Goal: Find contact information: Find contact information

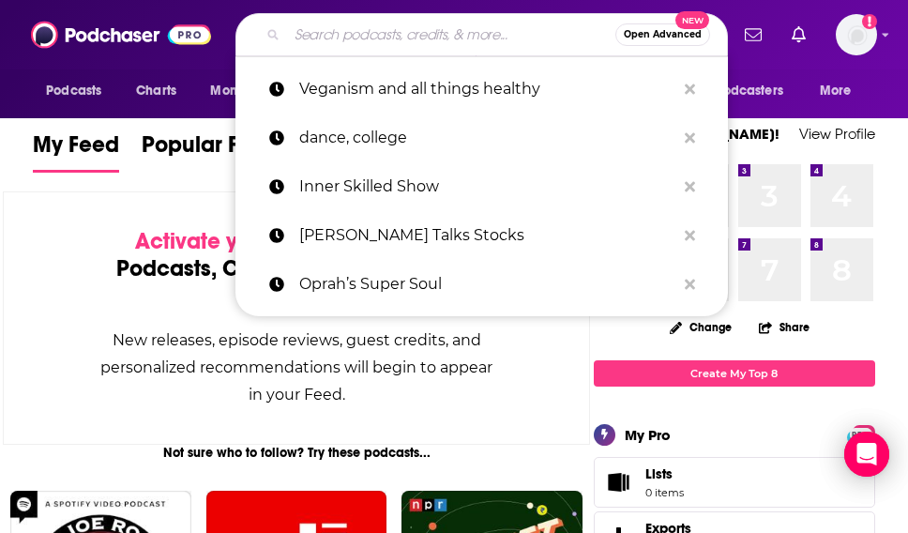
click at [351, 47] on input "Search podcasts, credits, & more..." at bounding box center [451, 35] width 328 height 30
paste input "The Adventure Sports Podcast"
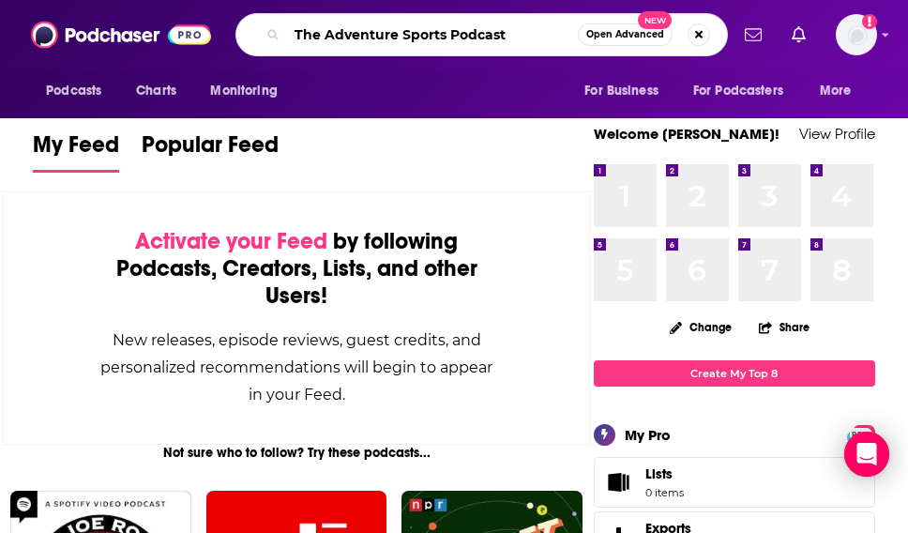
type input "The Adventure Sports Podcast"
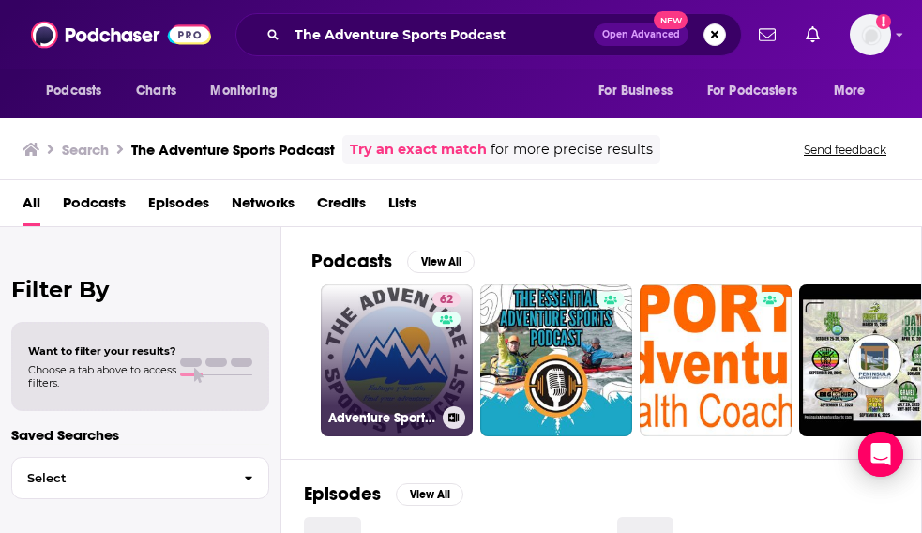
click at [401, 360] on link "62 Adventure Sports Podcast" at bounding box center [397, 360] width 152 height 152
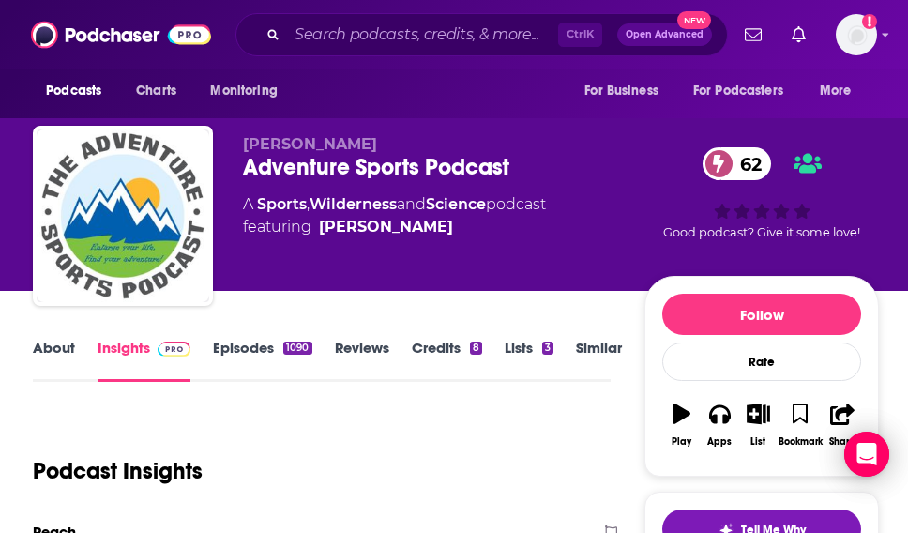
click at [405, 254] on div "[PERSON_NAME] Adventure Sports Podcast 62 A Sports , Wilderness and Science pod…" at bounding box center [443, 210] width 401 height 150
click at [47, 358] on link "About" at bounding box center [54, 360] width 42 height 43
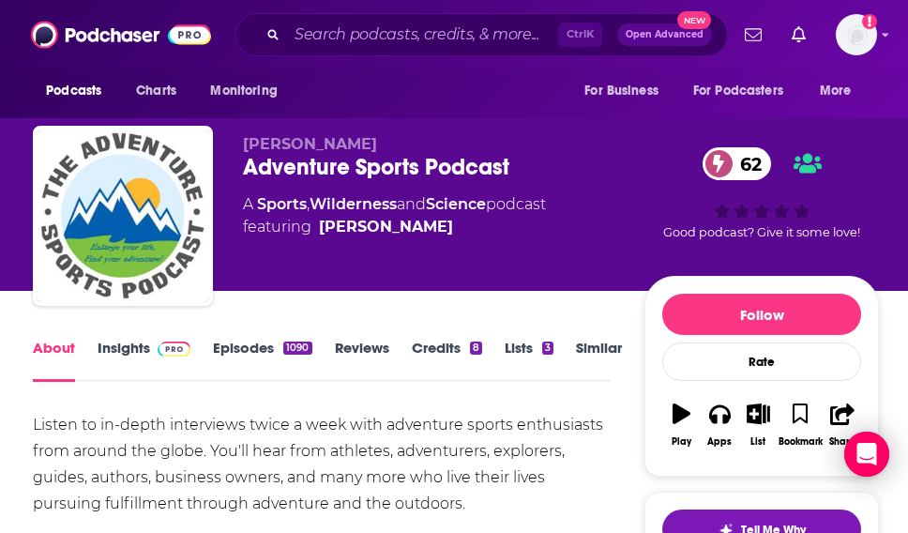
click at [302, 156] on div "Adventure Sports Podcast 62" at bounding box center [443, 167] width 401 height 28
click at [118, 351] on link "Insights" at bounding box center [144, 360] width 93 height 43
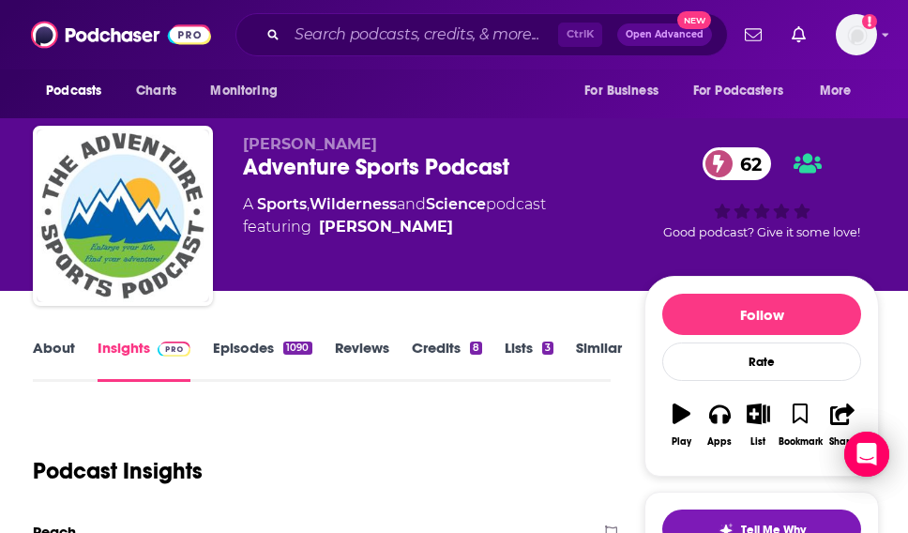
click at [419, 277] on div "[PERSON_NAME] Adventure Sports Podcast 62 A Sports , Wilderness and Science pod…" at bounding box center [443, 210] width 401 height 150
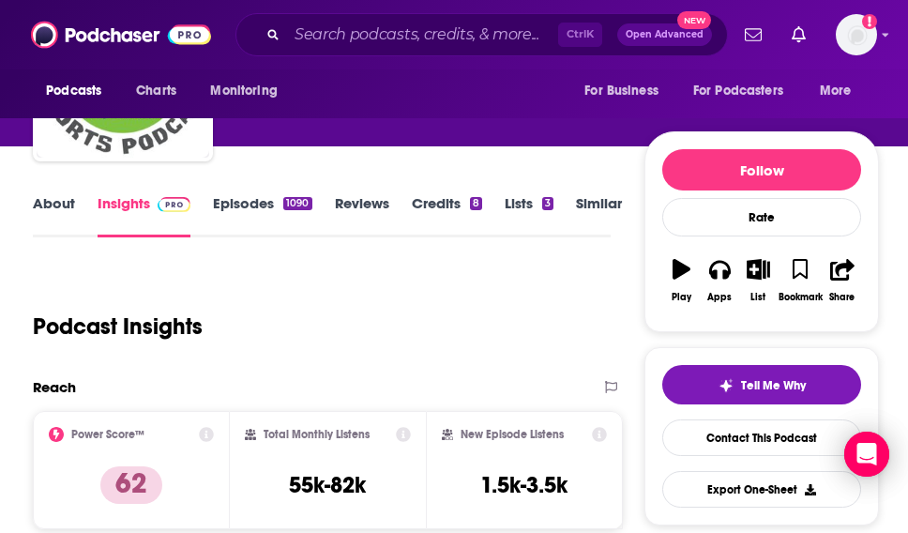
scroll to position [144, 0]
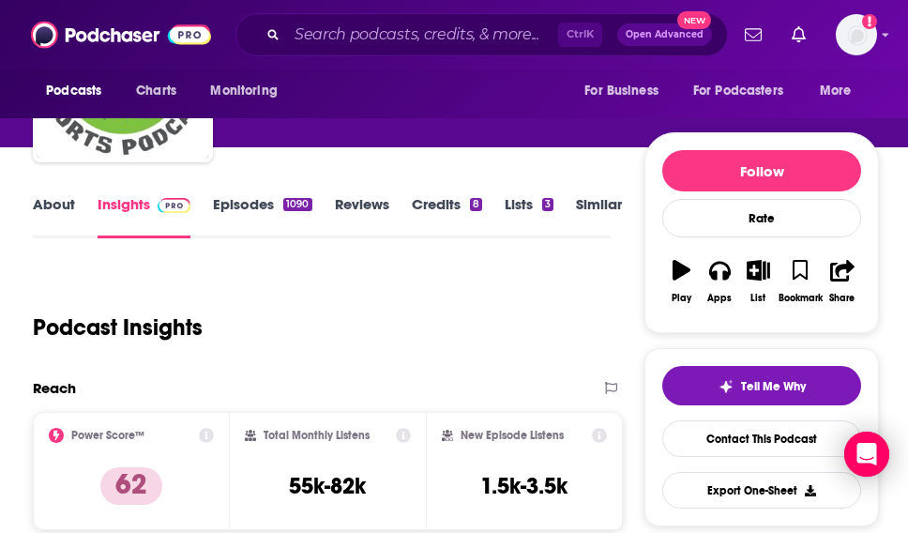
click at [39, 219] on link "About" at bounding box center [54, 216] width 42 height 43
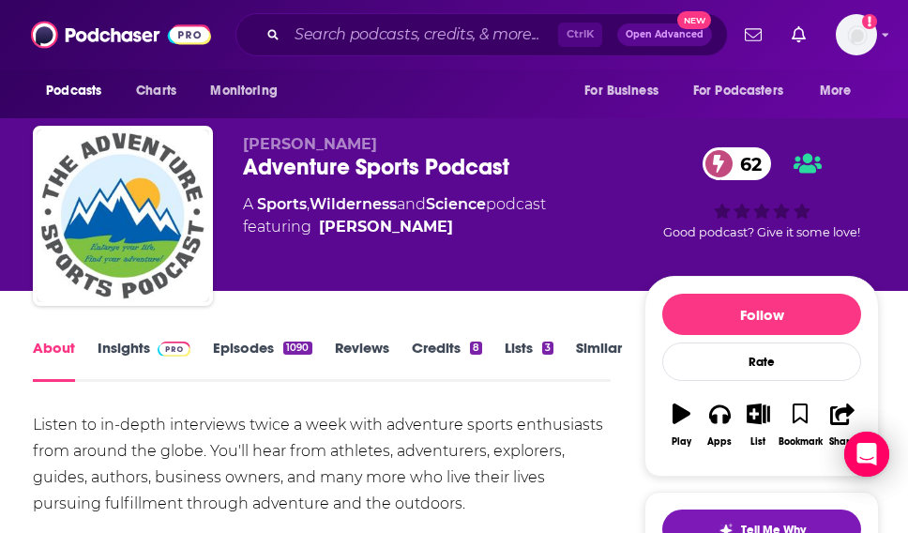
click at [306, 263] on div "[PERSON_NAME] Adventure Sports Podcast 62 A Sports , Wilderness and Science pod…" at bounding box center [443, 210] width 401 height 150
click at [277, 265] on div "[PERSON_NAME] Adventure Sports Podcast 62 A Sports , Wilderness and Science pod…" at bounding box center [443, 210] width 401 height 150
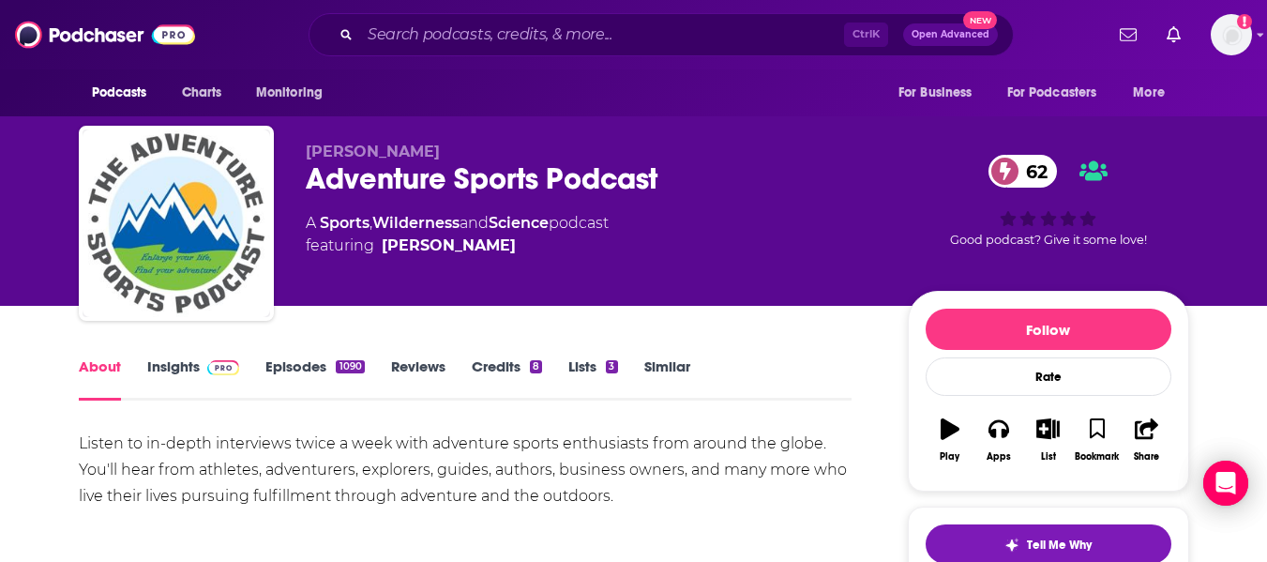
click at [177, 375] on link "Insights" at bounding box center [193, 378] width 93 height 43
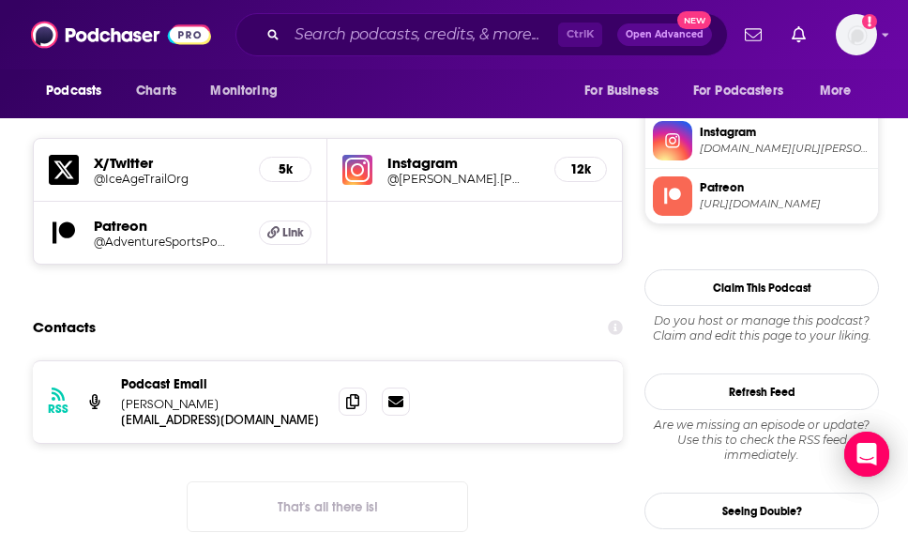
scroll to position [1637, 0]
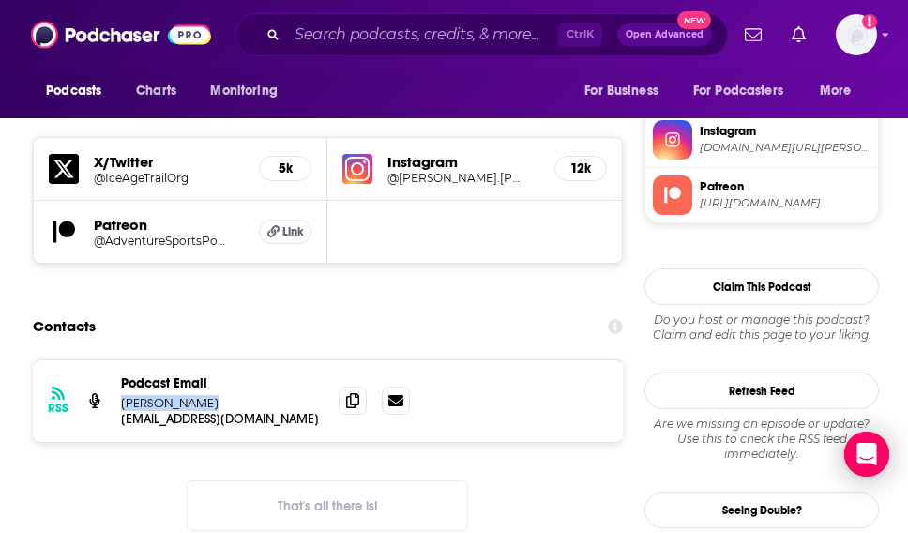
drag, startPoint x: 119, startPoint y: 306, endPoint x: 219, endPoint y: 311, distance: 99.6
click at [219, 360] on div "RSS Podcast Email [PERSON_NAME] [EMAIL_ADDRESS][DOMAIN_NAME] [EMAIL_ADDRESS][DO…" at bounding box center [328, 401] width 590 height 82
copy p "[PERSON_NAME]"
click at [354, 392] on icon at bounding box center [352, 399] width 13 height 15
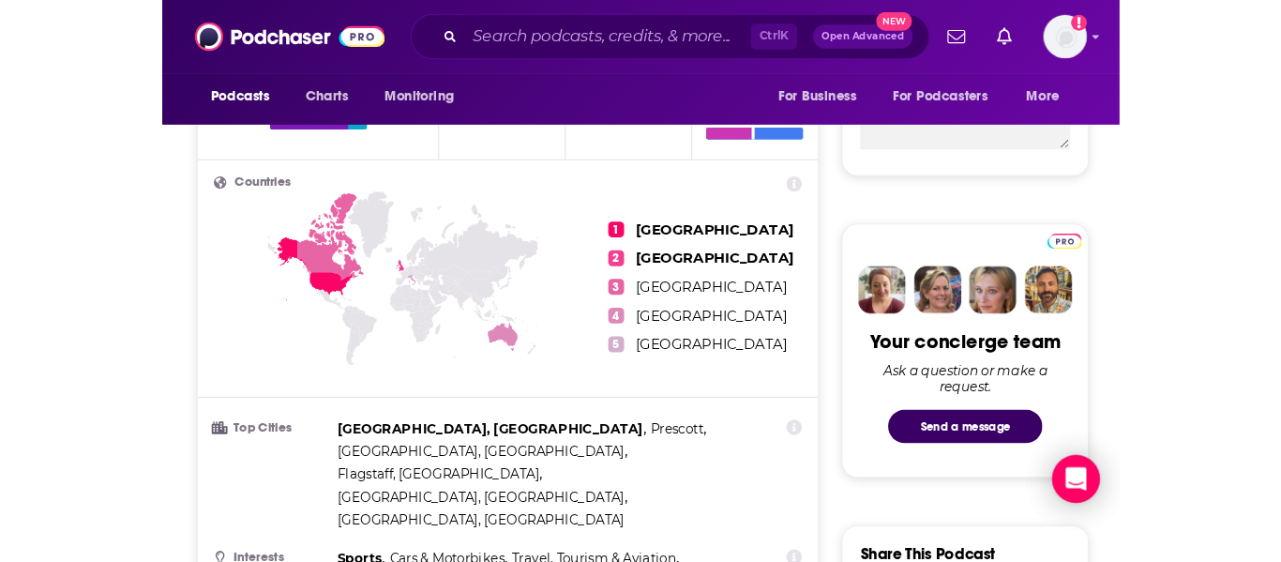
scroll to position [0, 0]
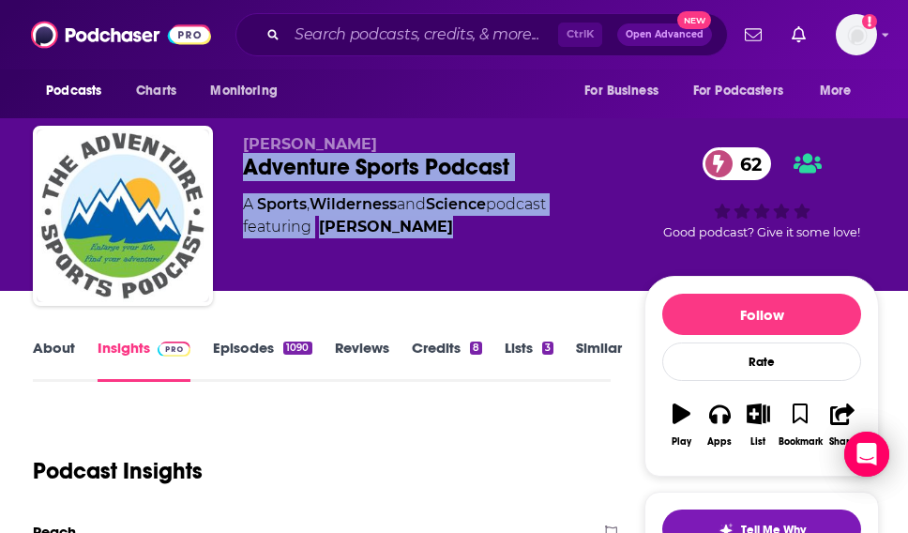
drag, startPoint x: 241, startPoint y: 164, endPoint x: 481, endPoint y: 241, distance: 252.1
click at [481, 241] on div "[PERSON_NAME] Adventure Sports Podcast 62 A Sports , Wilderness and Science pod…" at bounding box center [456, 220] width 846 height 188
copy div "Adventure Sports Podcast 62 A Sports , Wilderness and Science podcast featuring…"
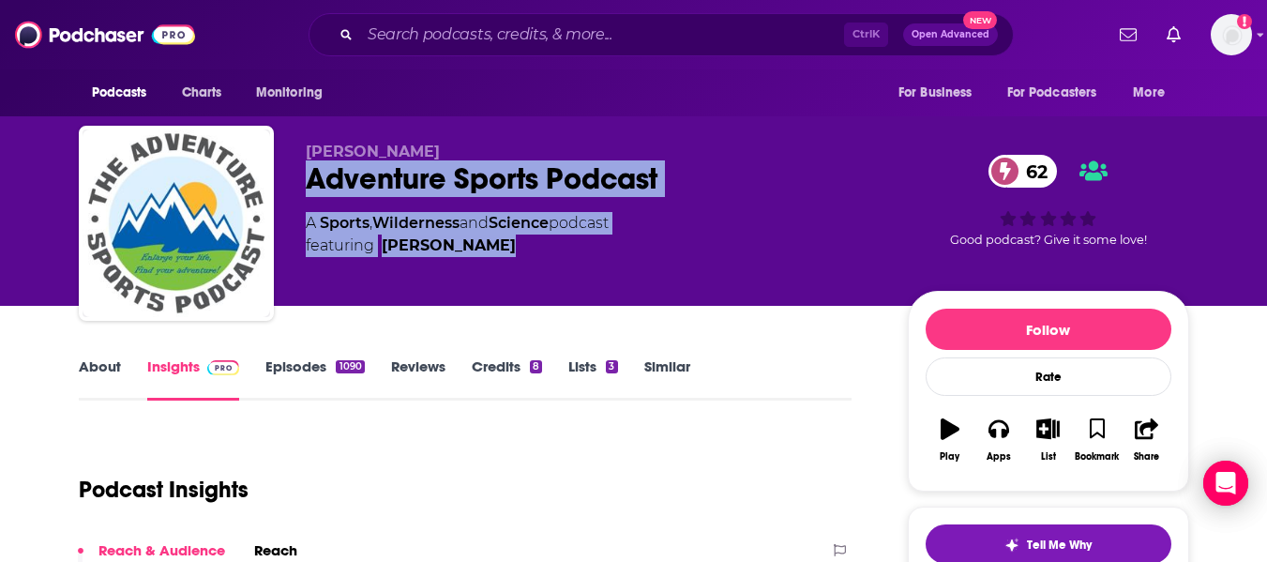
click at [0, 266] on div "[PERSON_NAME] Adventure Sports Podcast 62 A Sports , Wilderness and Science pod…" at bounding box center [633, 153] width 1267 height 306
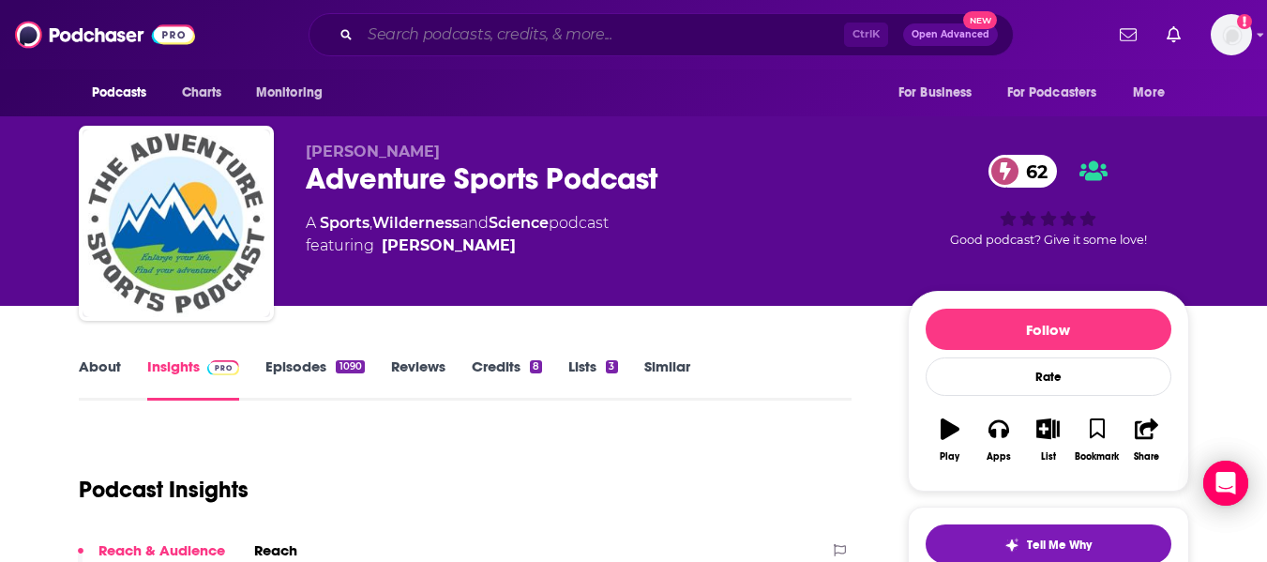
click at [416, 37] on input "Search podcasts, credits, & more..." at bounding box center [602, 35] width 484 height 30
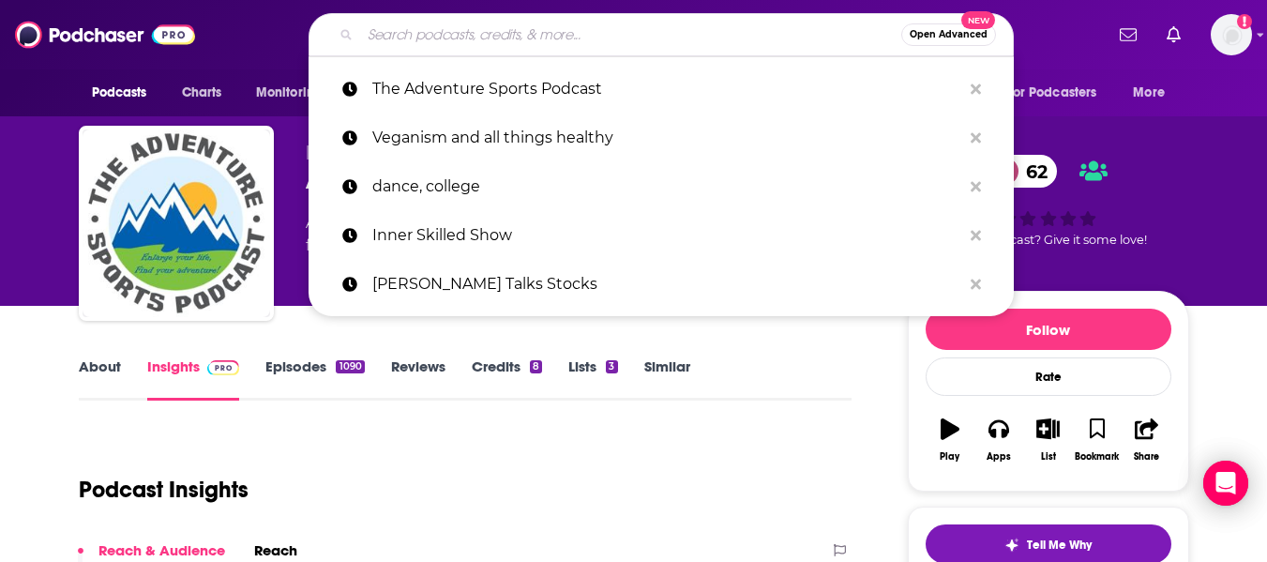
paste input "TransplantLyfe Podcast"
type input "TransplantLyfe Podcast"
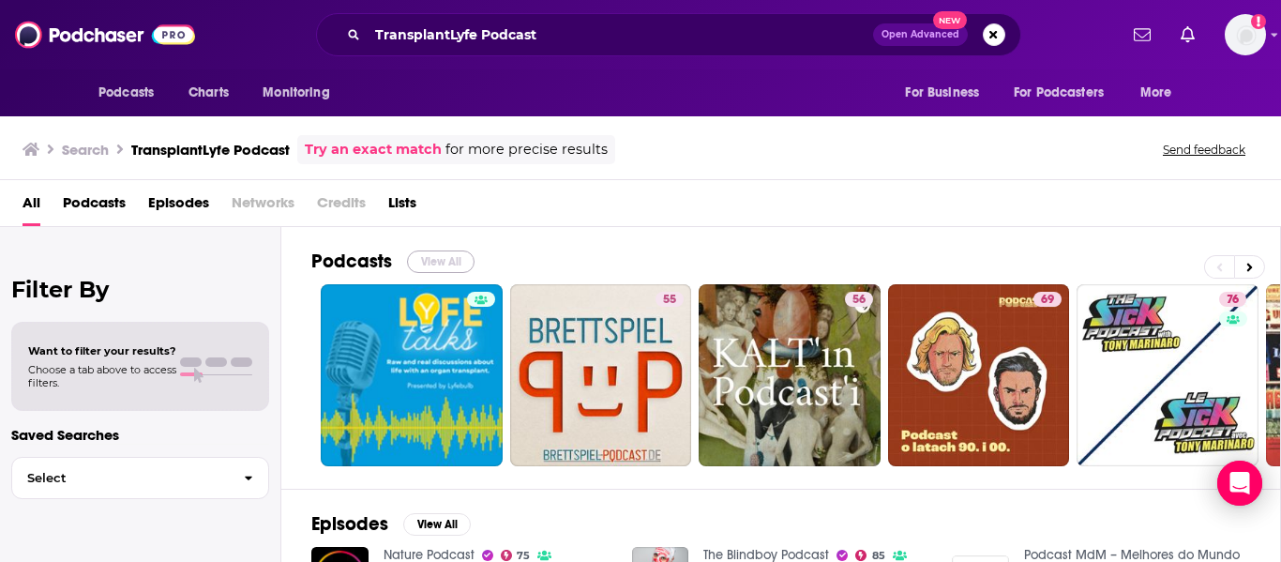
click at [431, 255] on button "View All" at bounding box center [441, 261] width 68 height 23
click at [502, 40] on input "TransplantLyfe Podcast" at bounding box center [621, 35] width 506 height 30
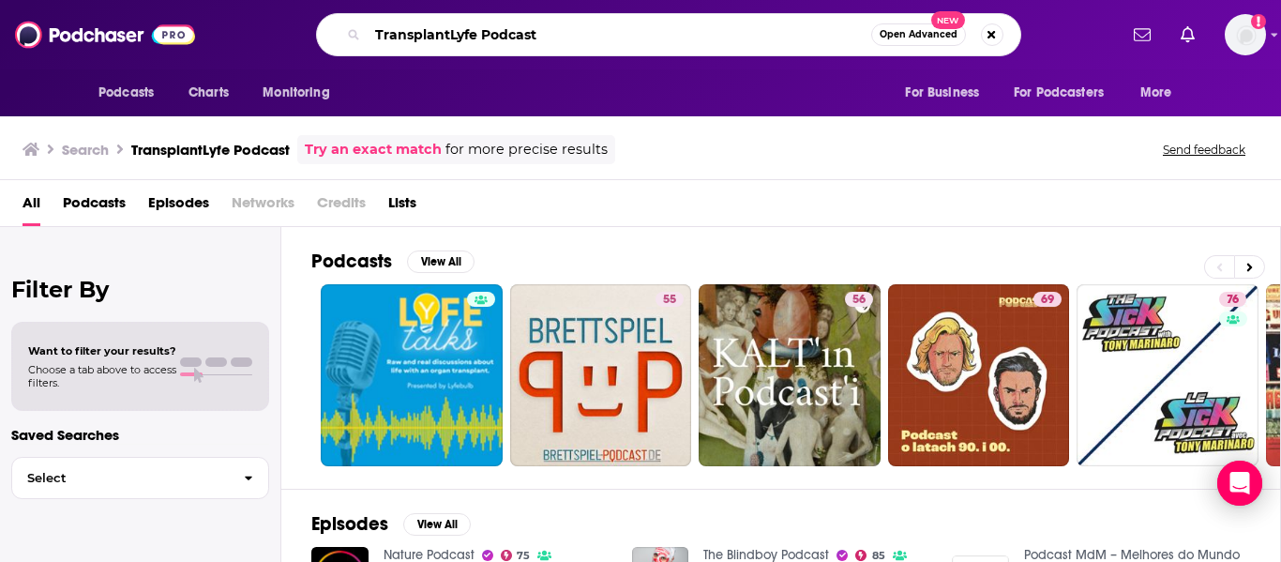
click at [502, 40] on input "TransplantLyfe Podcast" at bounding box center [620, 35] width 504 height 30
type input "TransplantLyfe"
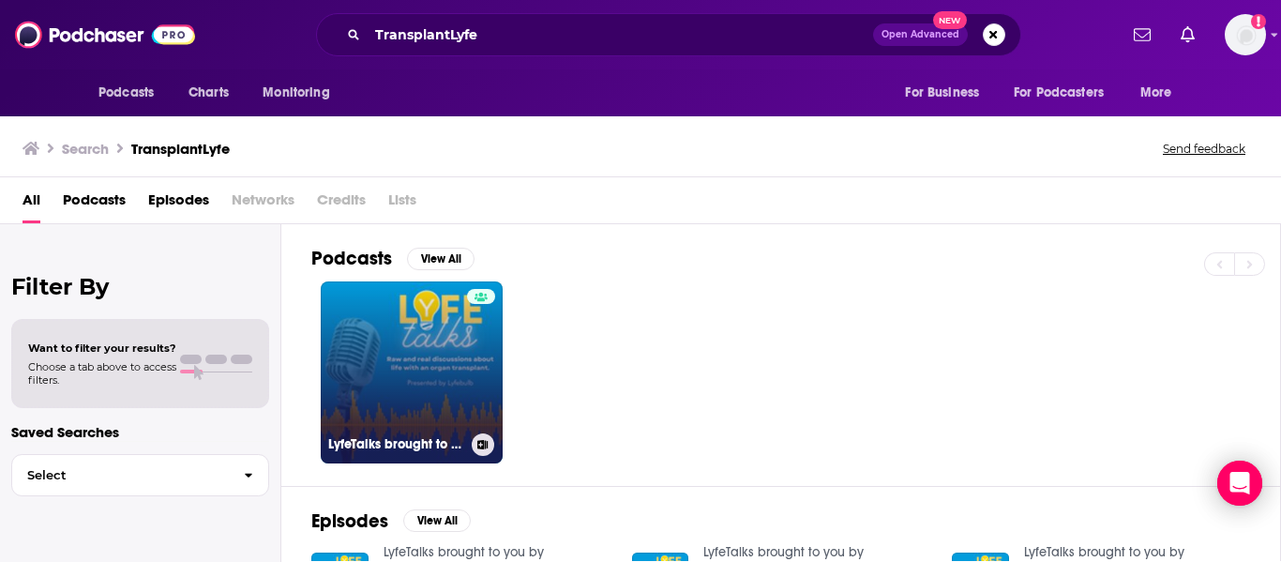
click at [396, 369] on link "LyfeTalks brought to you by TransplantLyfe" at bounding box center [412, 372] width 182 height 182
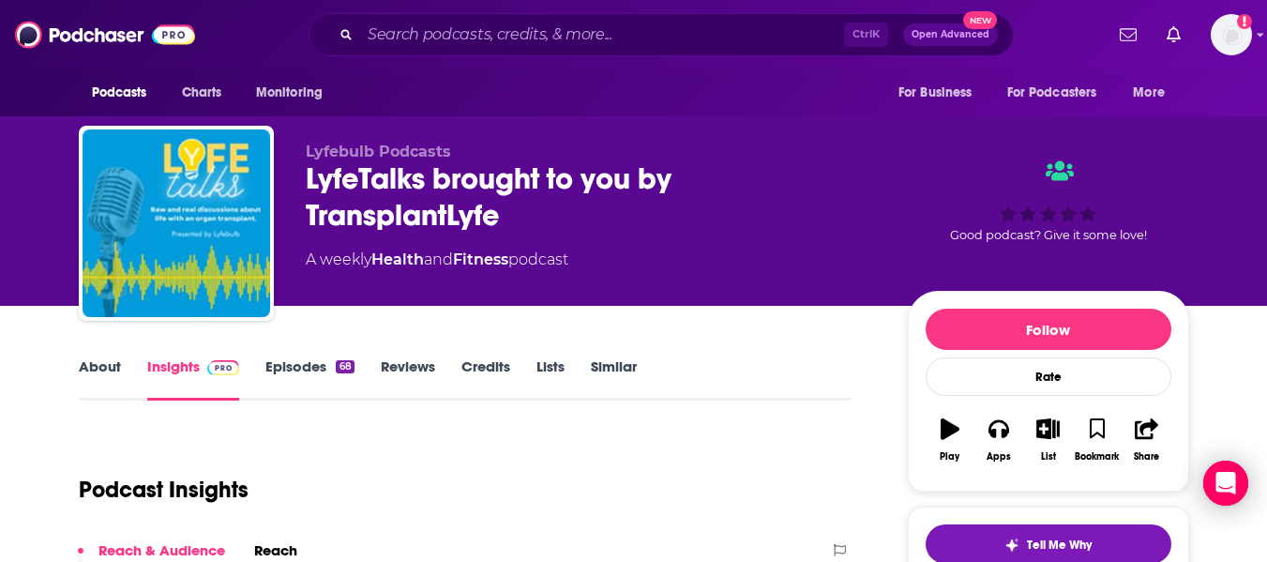
click at [100, 370] on link "About" at bounding box center [100, 378] width 42 height 43
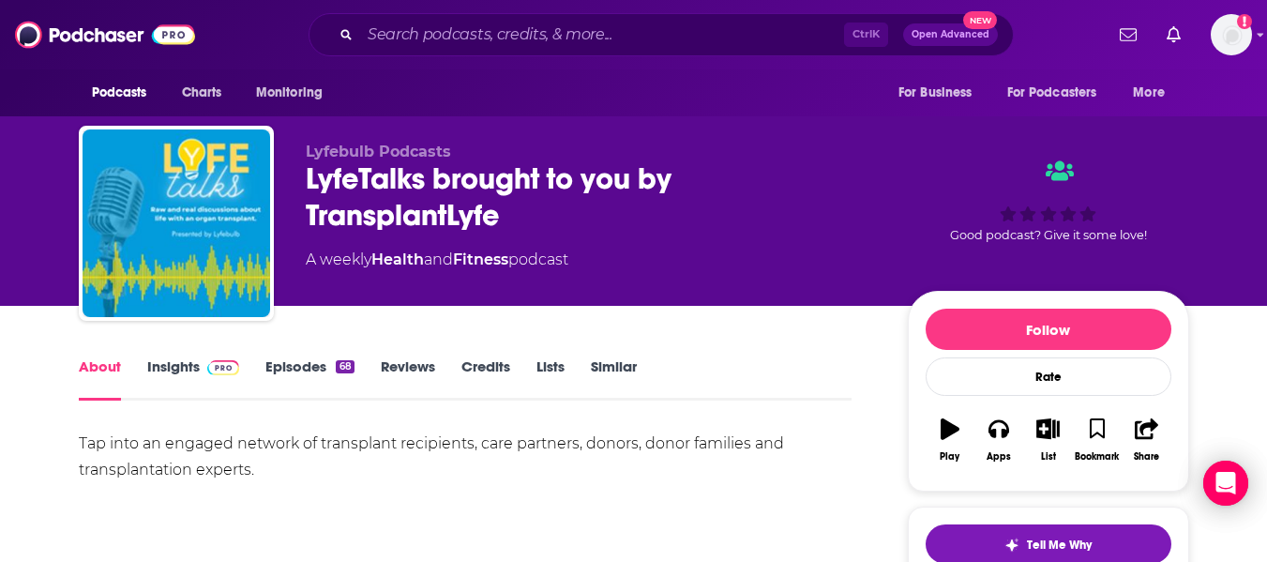
click at [340, 185] on div "LyfeTalks brought to you by TransplantLyfe" at bounding box center [592, 196] width 572 height 73
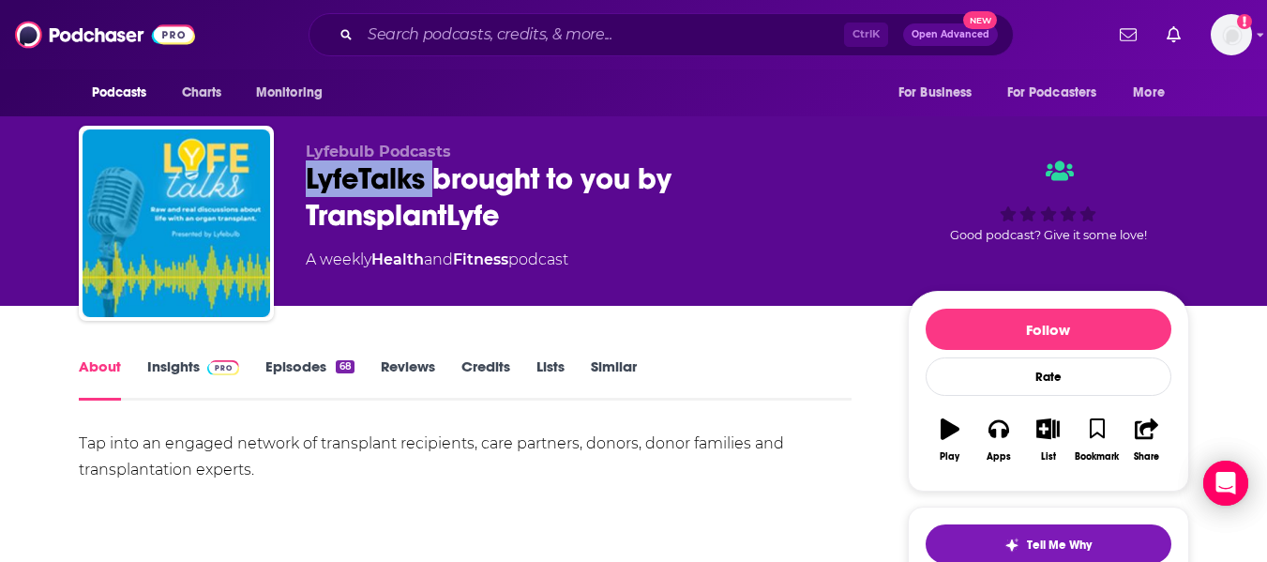
click at [306, 180] on div "LyfeTalks brought to you by TransplantLyfe" at bounding box center [592, 196] width 572 height 73
click at [350, 169] on div "LyfeTalks brought to you by TransplantLyfe" at bounding box center [592, 196] width 572 height 73
copy h1 "LyfeTalks"
click at [172, 376] on link "Insights" at bounding box center [193, 378] width 93 height 43
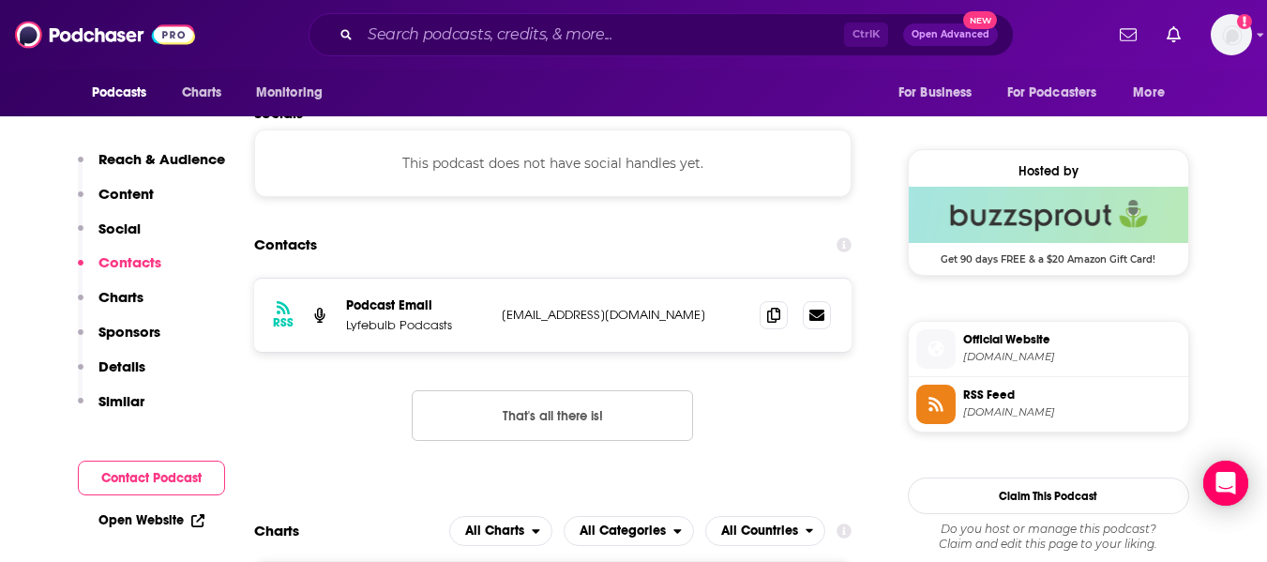
scroll to position [1294, 0]
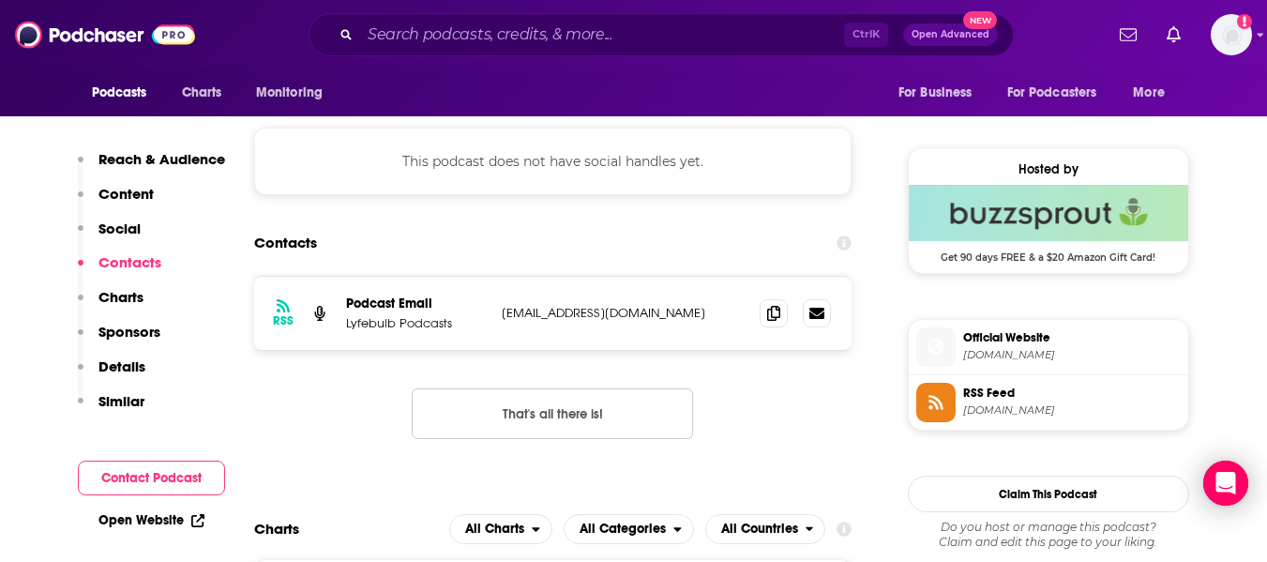
drag, startPoint x: 126, startPoint y: 517, endPoint x: 36, endPoint y: 432, distance: 123.4
click at [685, 323] on span at bounding box center [774, 312] width 28 height 28
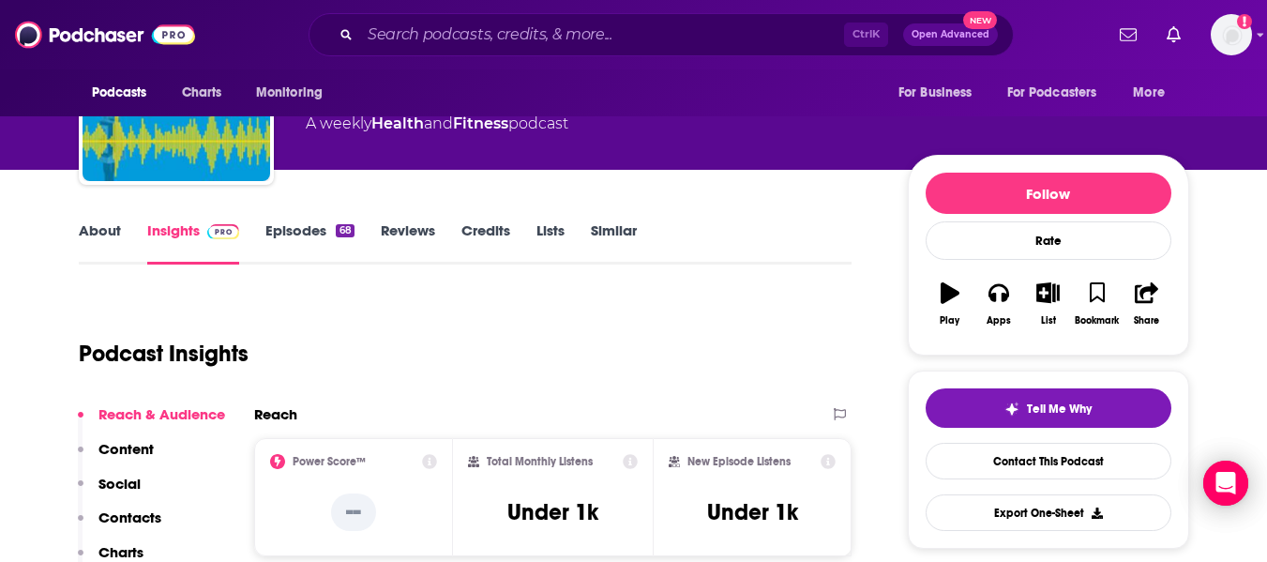
scroll to position [0, 0]
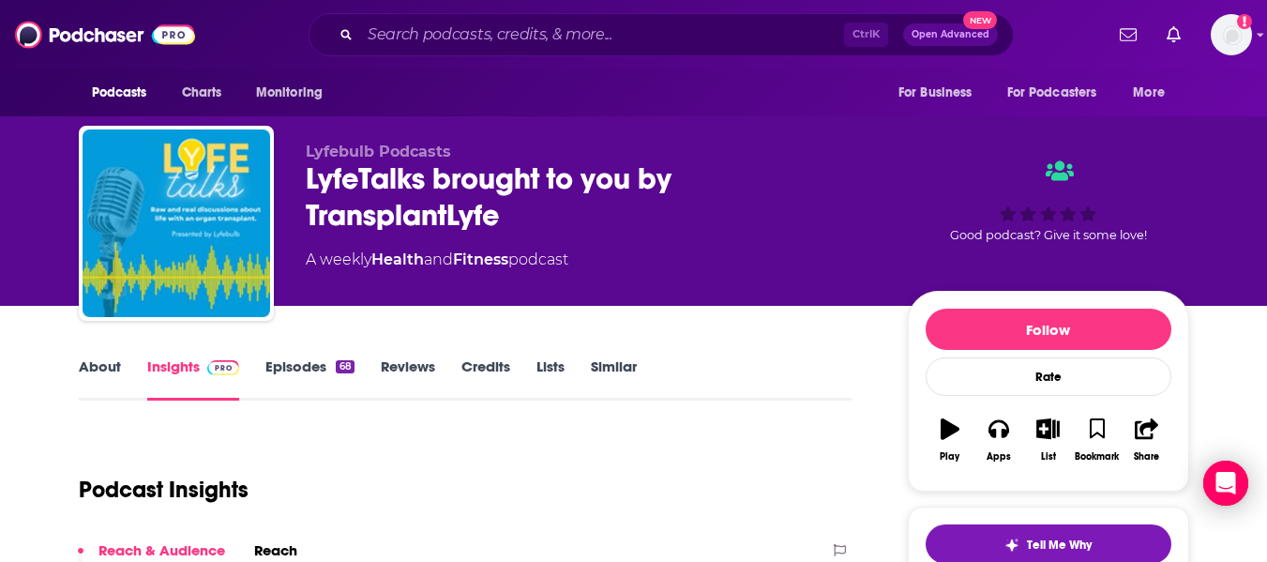
click at [93, 371] on link "About" at bounding box center [100, 378] width 42 height 43
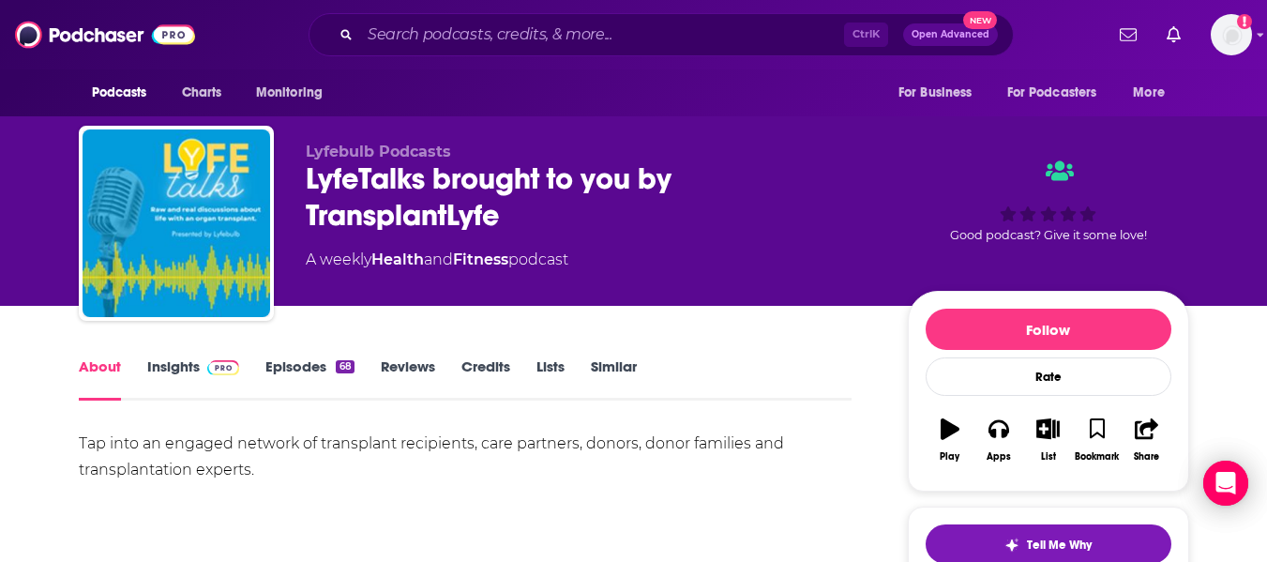
click at [390, 21] on input "Search podcasts, credits, & more..." at bounding box center [602, 35] width 484 height 30
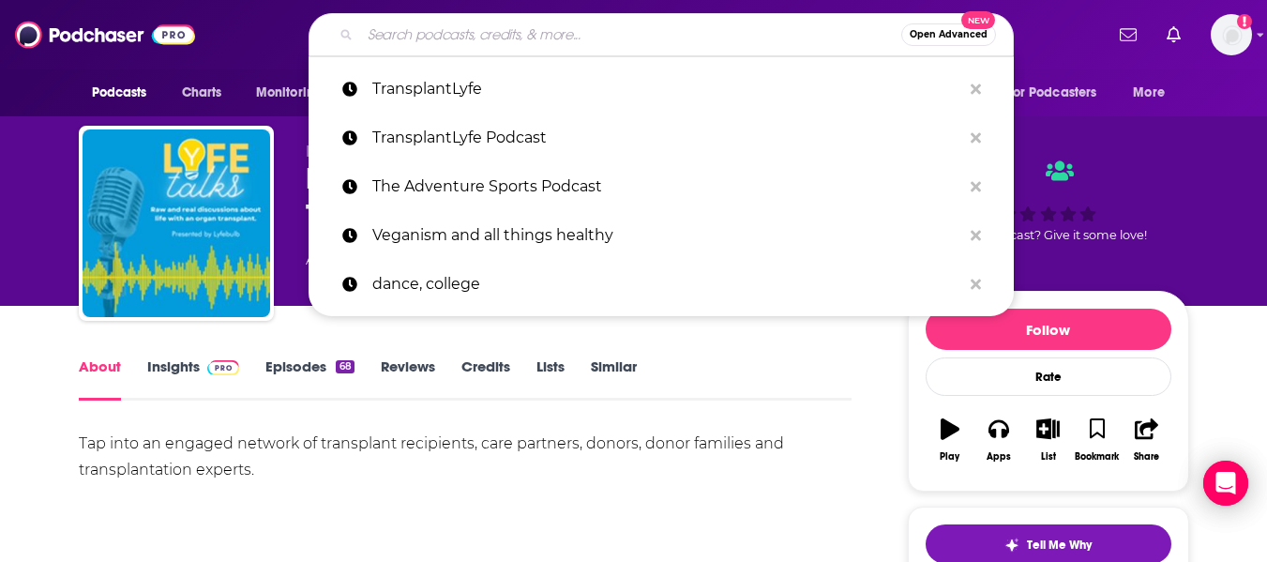
paste input "Climbing Gold Podcast"
type input "Climbing Gold Podcast"
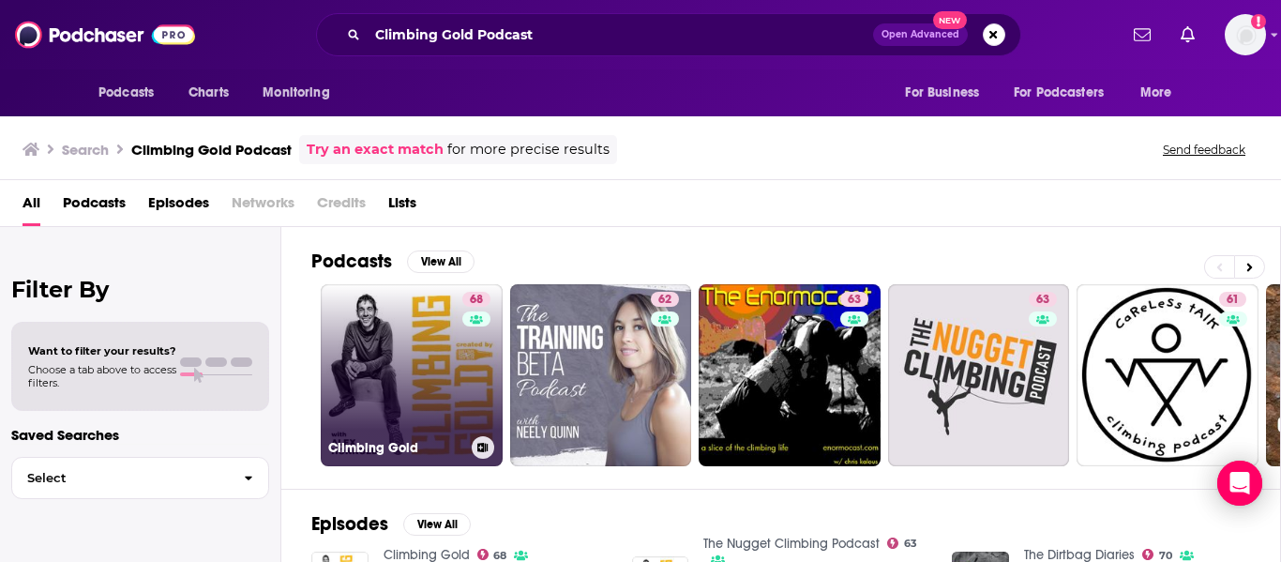
click at [408, 357] on link "68 Climbing Gold" at bounding box center [412, 375] width 182 height 182
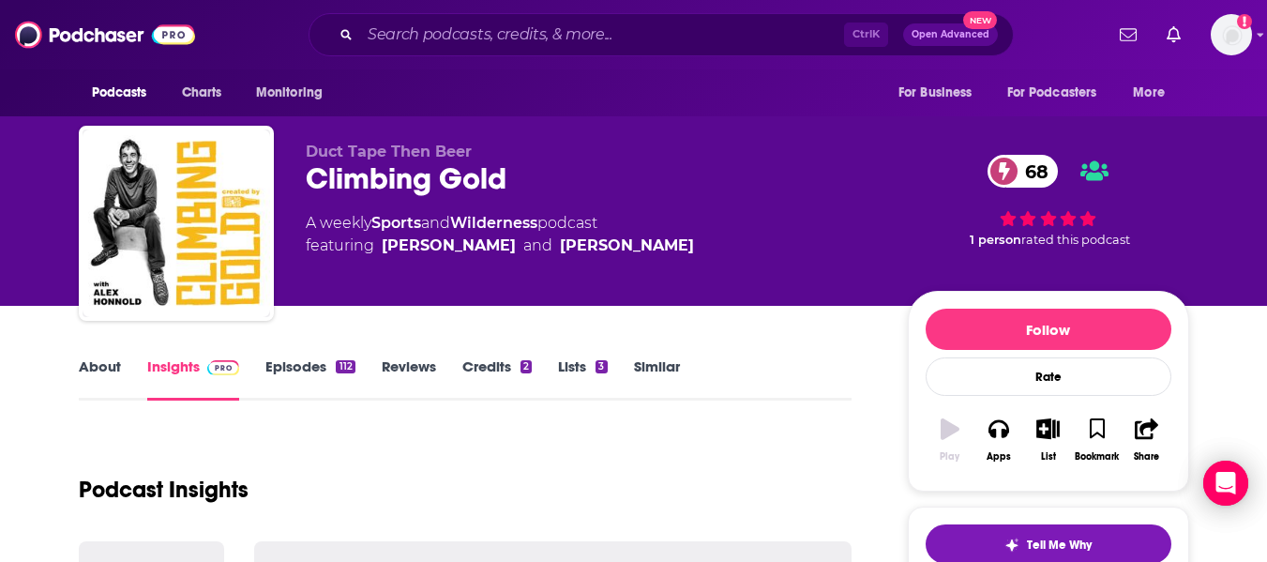
click at [96, 388] on link "About" at bounding box center [100, 378] width 42 height 43
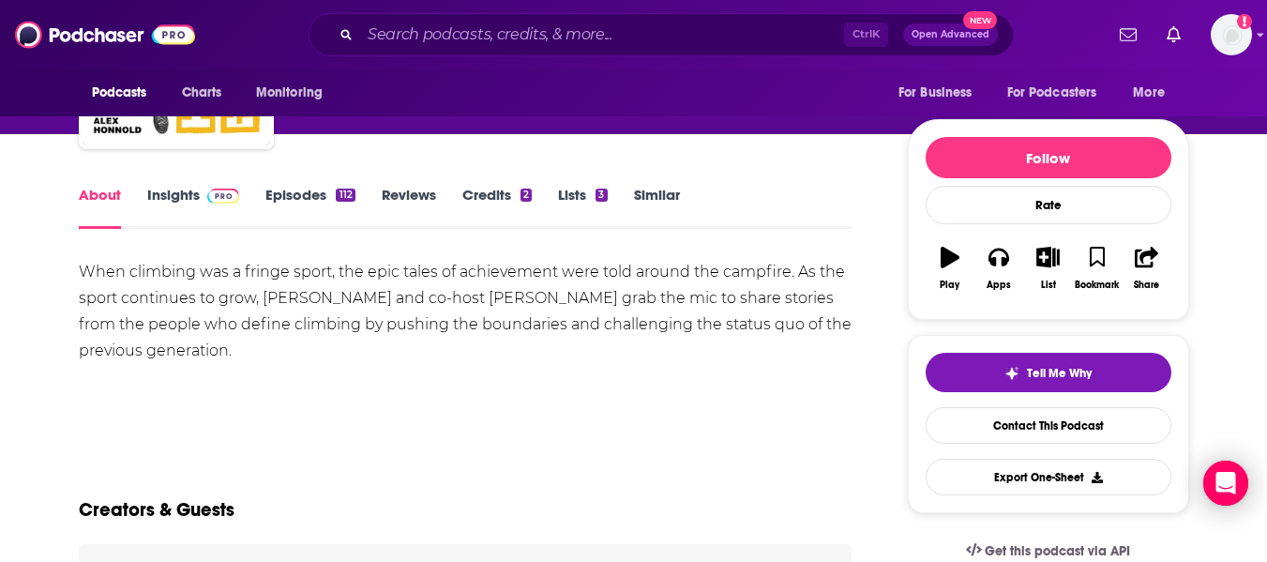
scroll to position [173, 0]
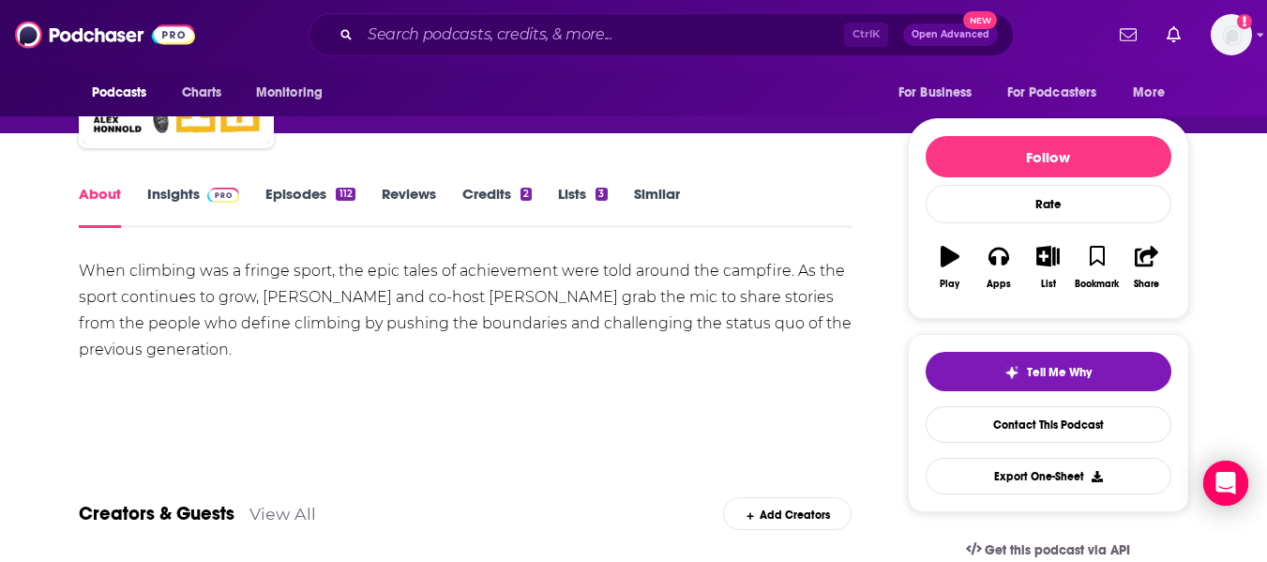
click at [175, 204] on link "Insights" at bounding box center [193, 206] width 93 height 43
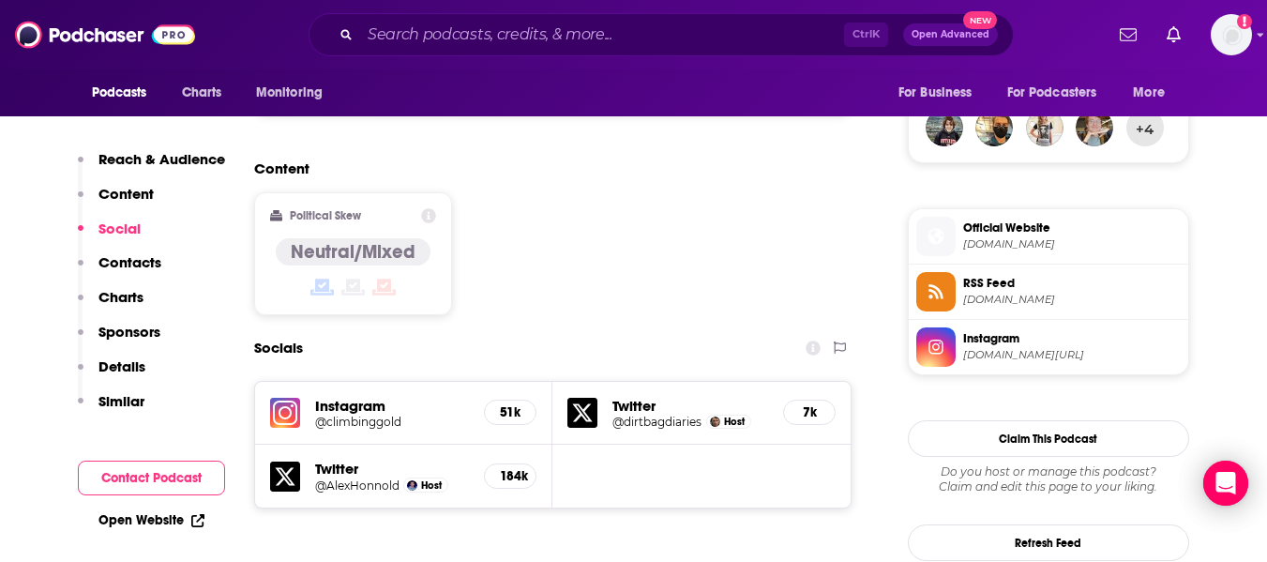
scroll to position [1711, 0]
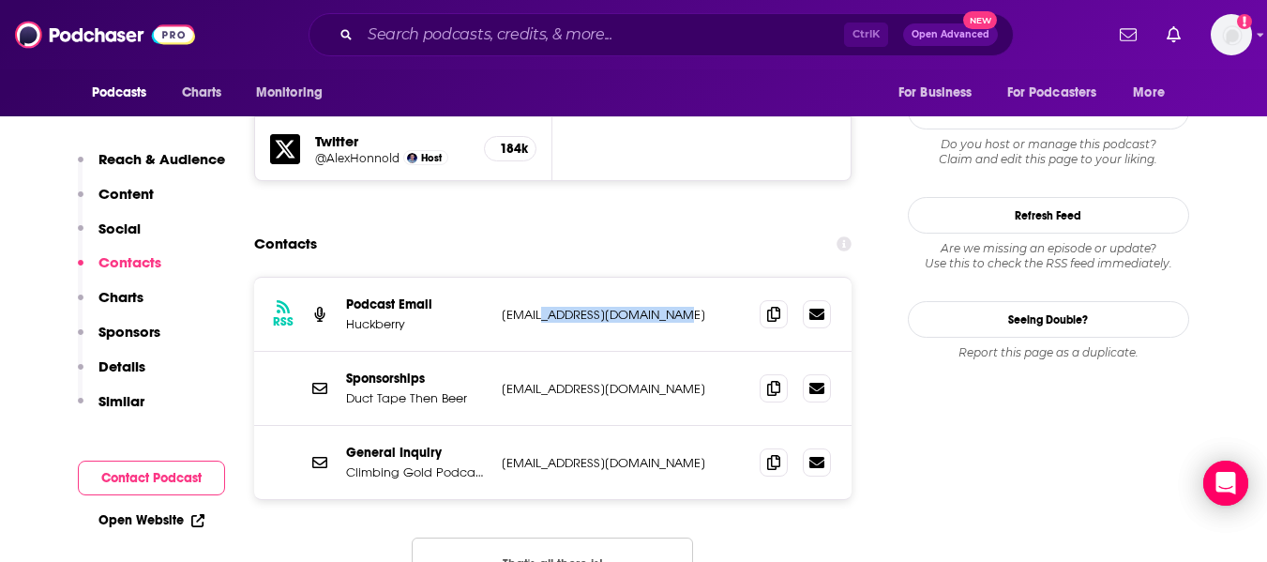
drag, startPoint x: 679, startPoint y: 221, endPoint x: 542, endPoint y: 227, distance: 137.1
click at [542, 307] on p "[EMAIL_ADDRESS][DOMAIN_NAME]" at bounding box center [624, 315] width 244 height 16
copy p "[DOMAIN_NAME]"
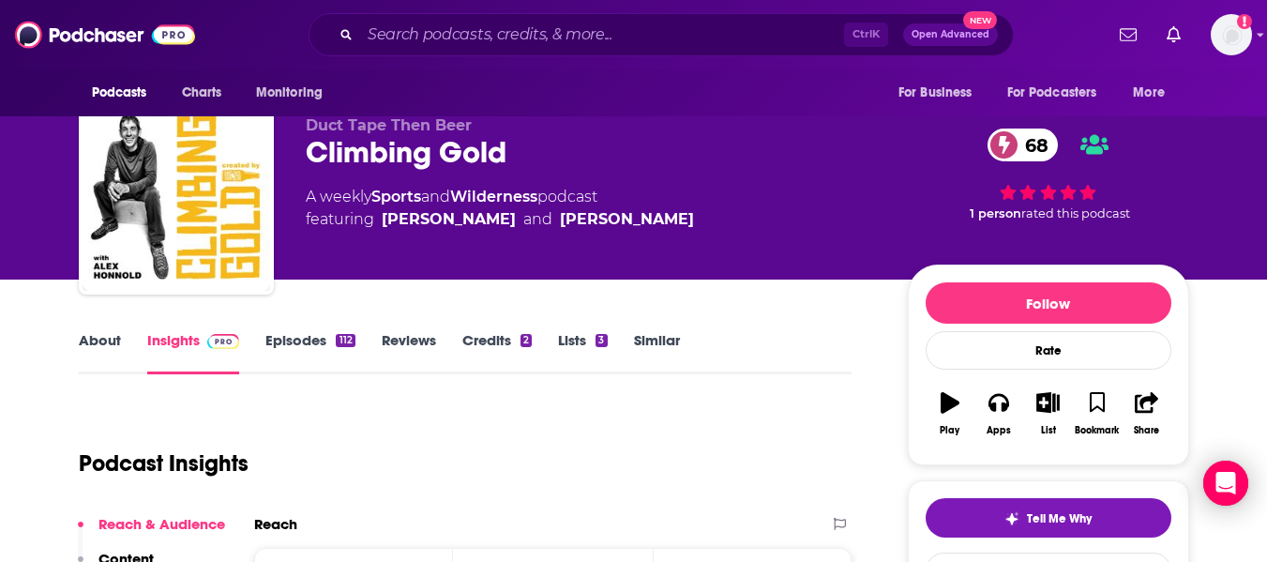
scroll to position [0, 0]
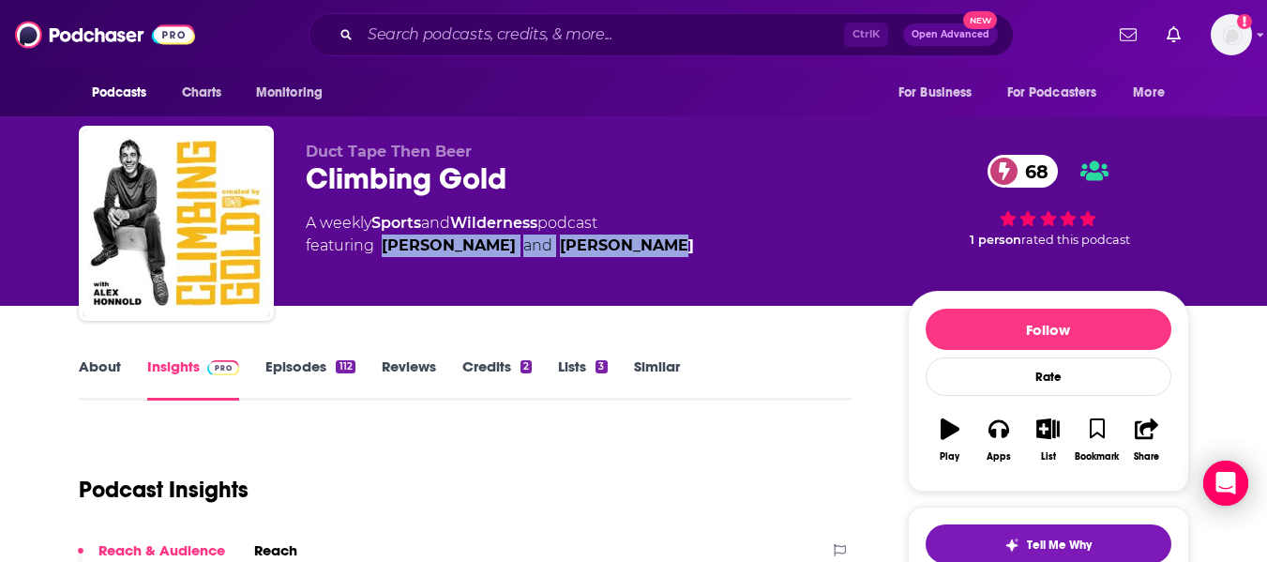
drag, startPoint x: 377, startPoint y: 247, endPoint x: 620, endPoint y: 256, distance: 243.1
click at [620, 256] on div "A weekly Sports and Wilderness podcast featuring [PERSON_NAME] and [PERSON_NAME]" at bounding box center [592, 234] width 572 height 45
copy span "[PERSON_NAME] and [PERSON_NAME]"
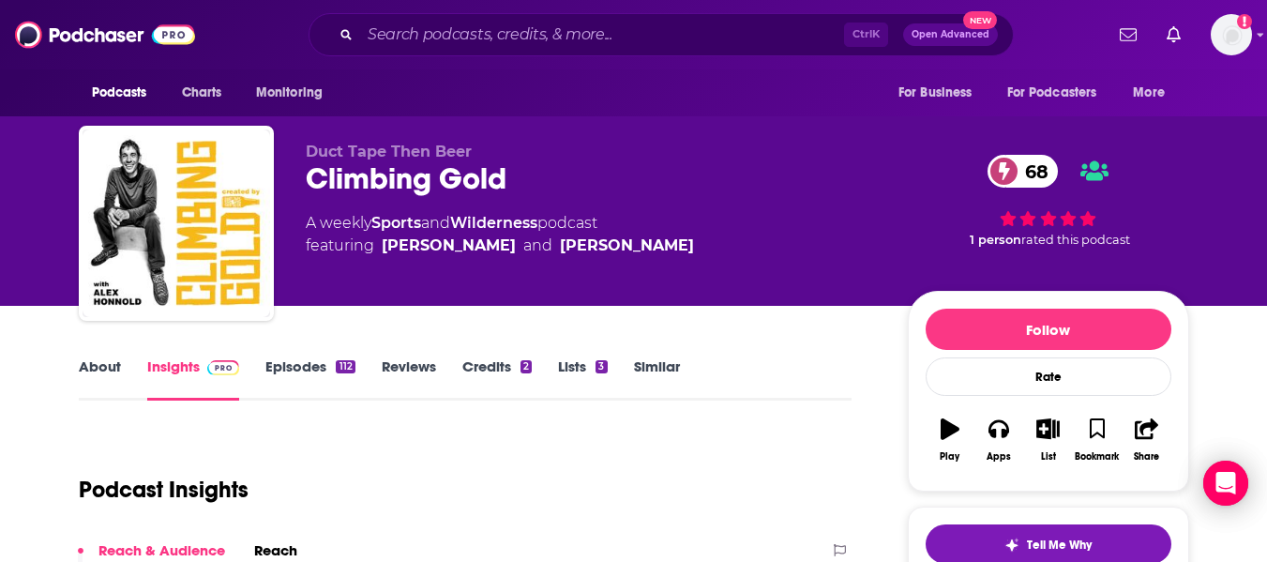
click at [0, 265] on div "Duct Tape Then Beer Climbing Gold 68 A weekly Sports and Wilderness podcast fea…" at bounding box center [633, 153] width 1267 height 306
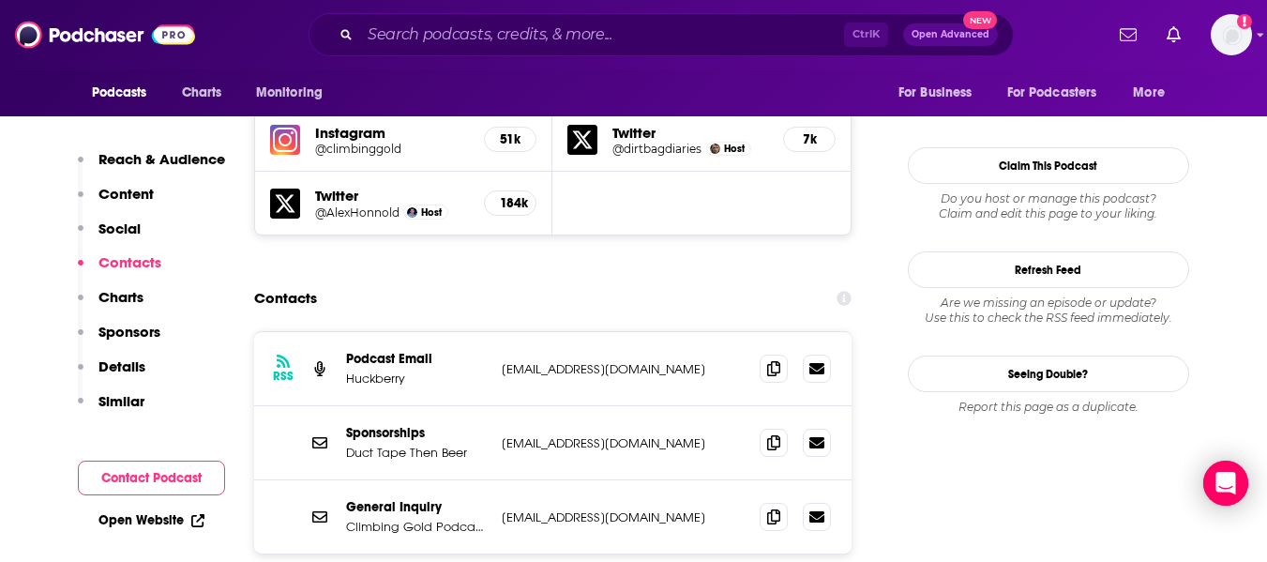
scroll to position [1654, 0]
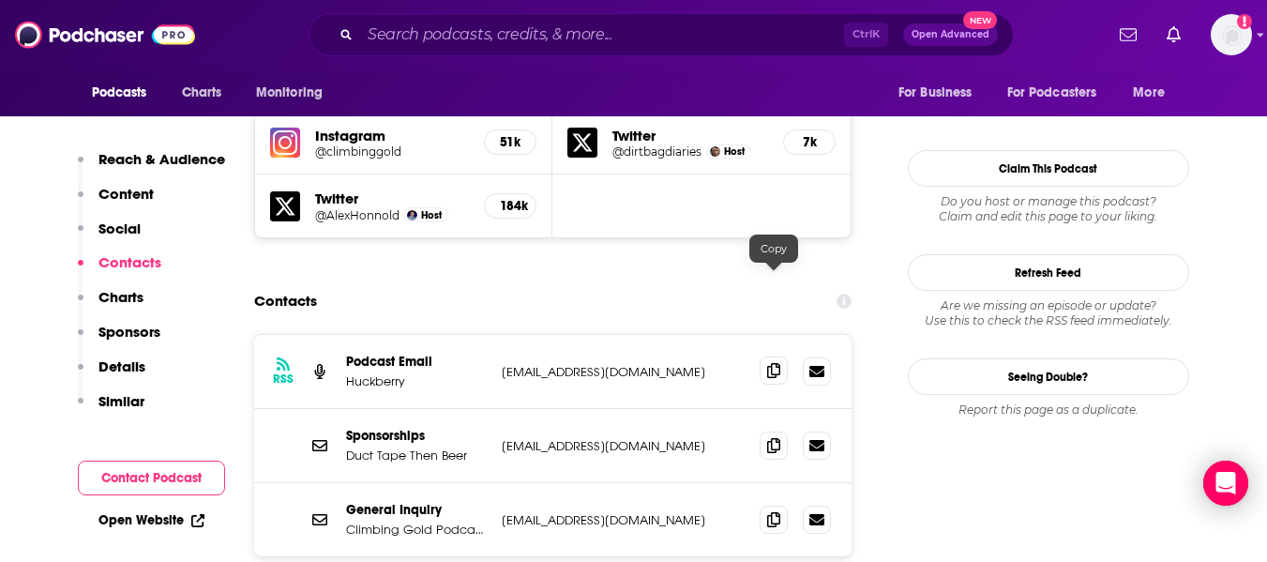
click at [685, 363] on icon at bounding box center [773, 370] width 13 height 15
click at [685, 437] on icon at bounding box center [773, 444] width 13 height 15
click at [685, 511] on icon at bounding box center [773, 518] width 13 height 15
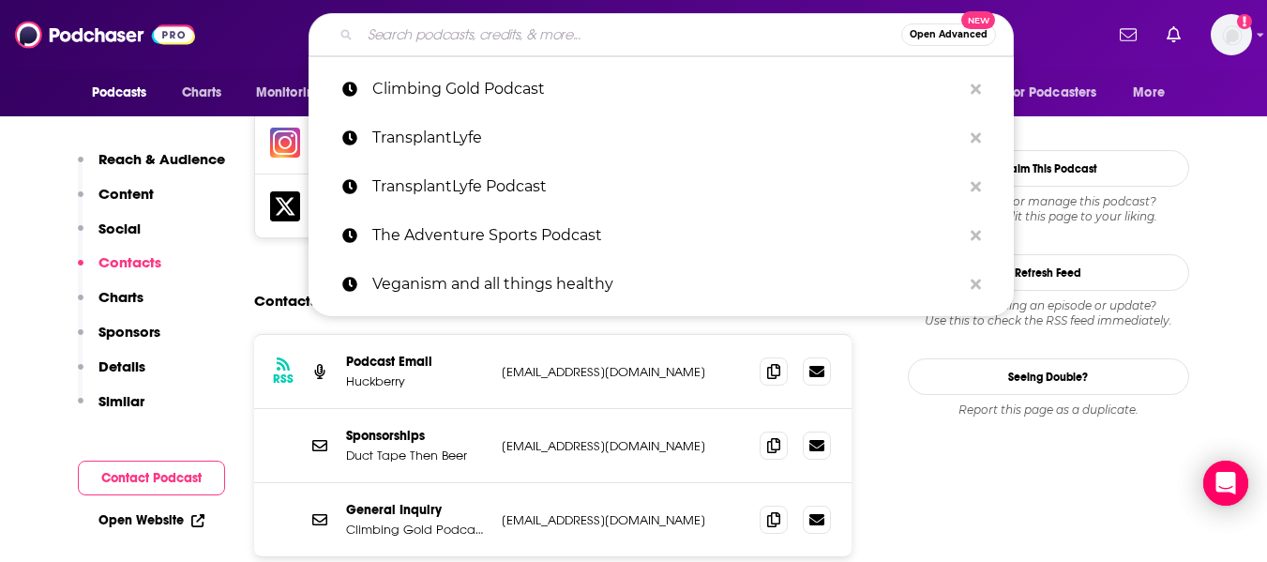
click at [438, 37] on input "Search podcasts, credits, & more..." at bounding box center [630, 35] width 541 height 30
paste input "Wild Ideas Worth Living Podcast"
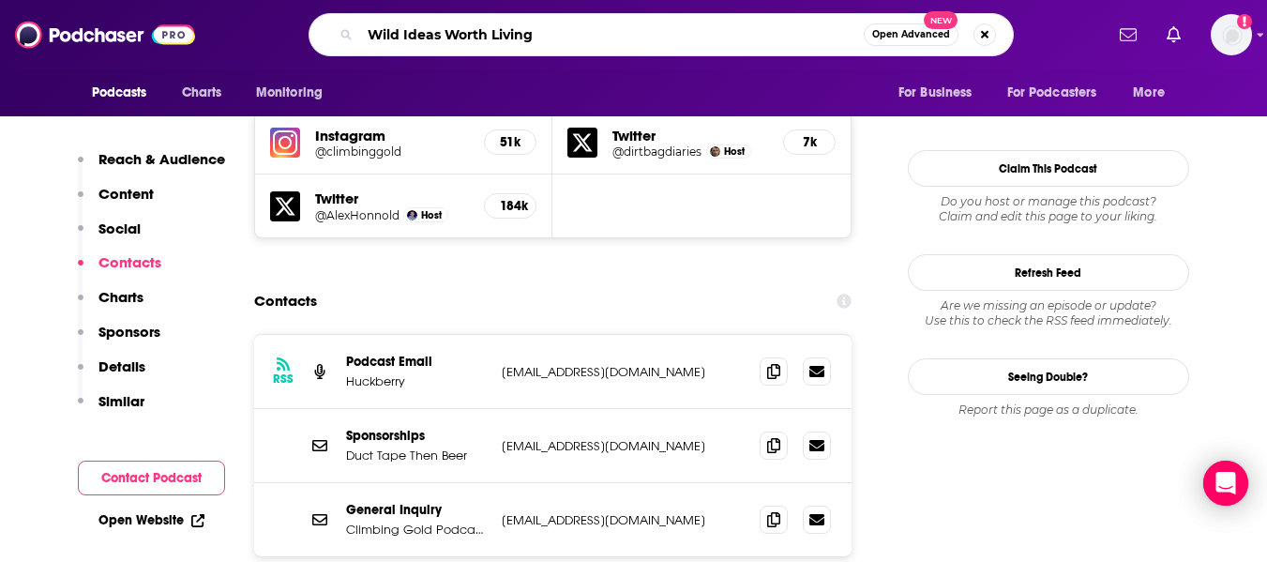
type input "Wild Ideas Worth Living"
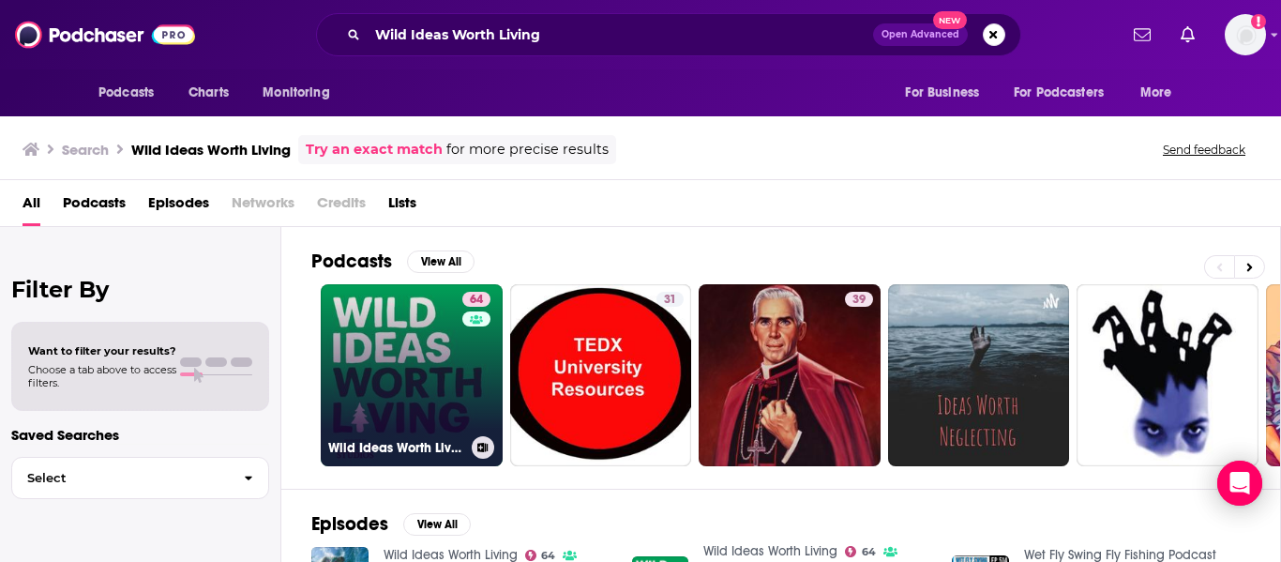
click at [425, 372] on link "64 Wild Ideas Worth Living" at bounding box center [412, 375] width 182 height 182
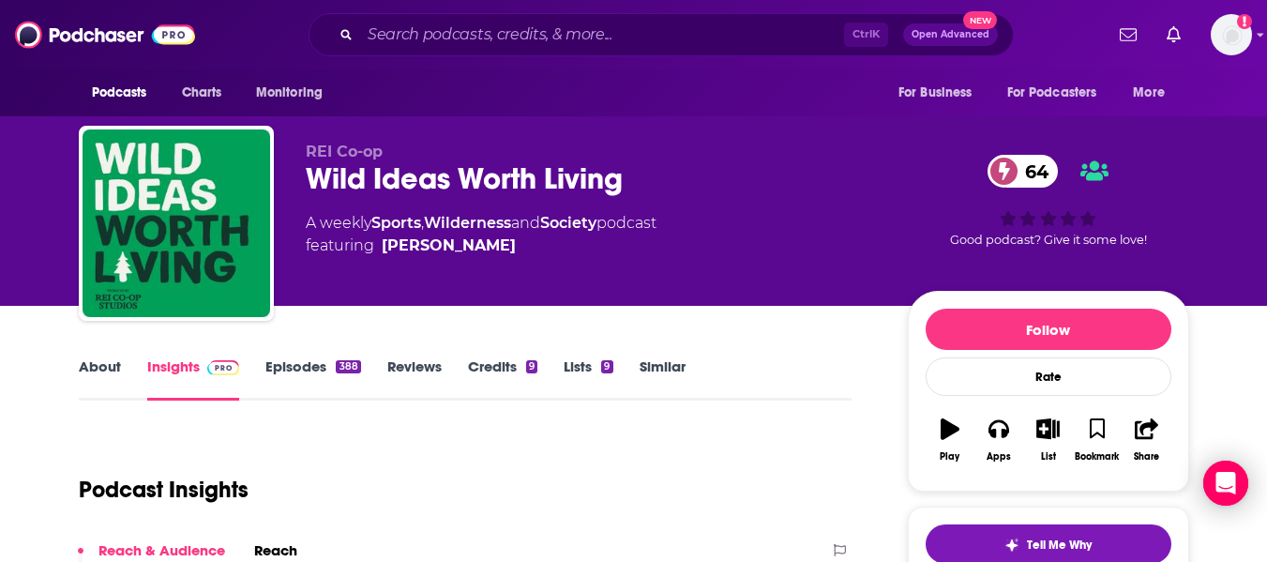
click at [98, 367] on link "About" at bounding box center [100, 378] width 42 height 43
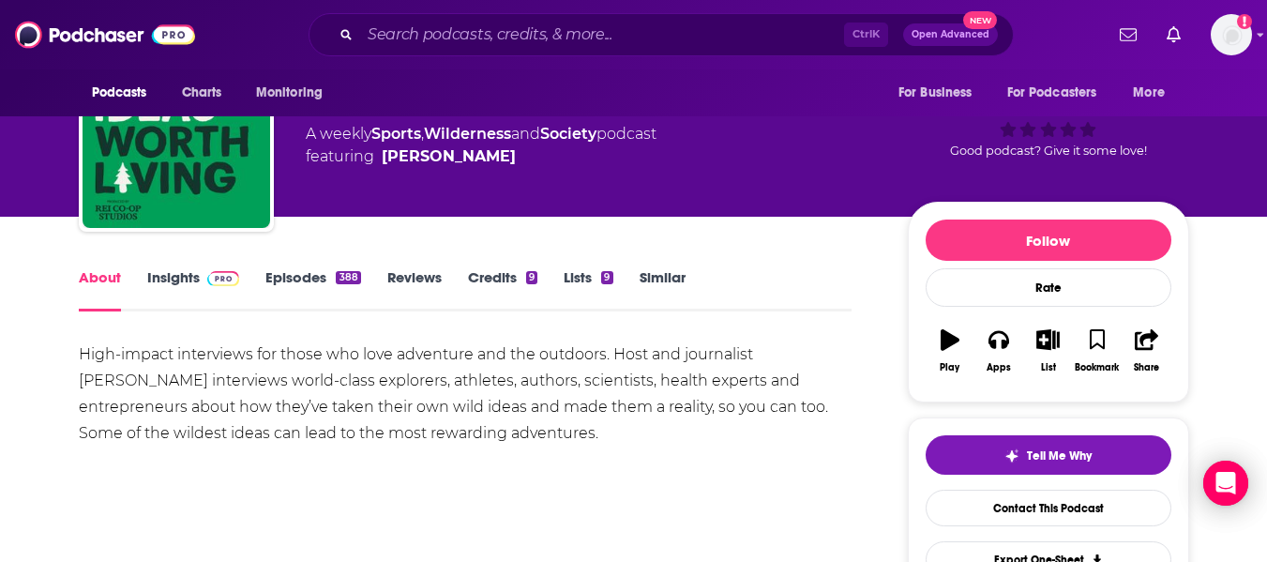
scroll to position [95, 0]
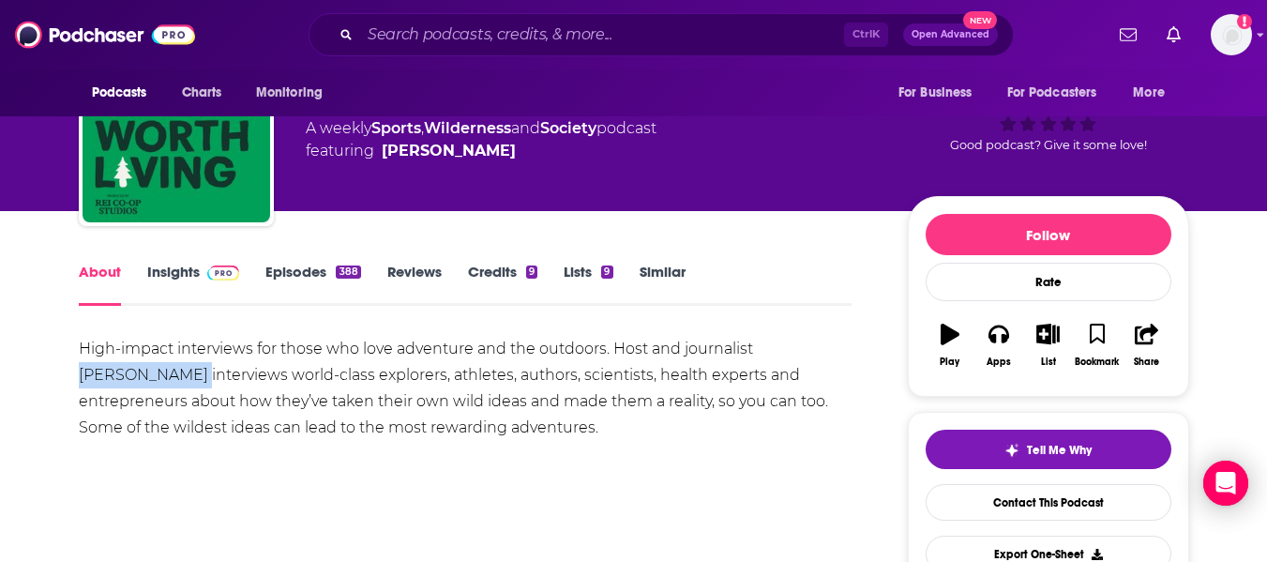
drag, startPoint x: 760, startPoint y: 346, endPoint x: 136, endPoint y: 370, distance: 624.2
click at [136, 370] on div "High-impact interviews for those who love adventure and the outdoors. Host and …" at bounding box center [466, 388] width 774 height 105
copy div "[PERSON_NAME]"
click at [179, 271] on link "Insights" at bounding box center [193, 284] width 93 height 43
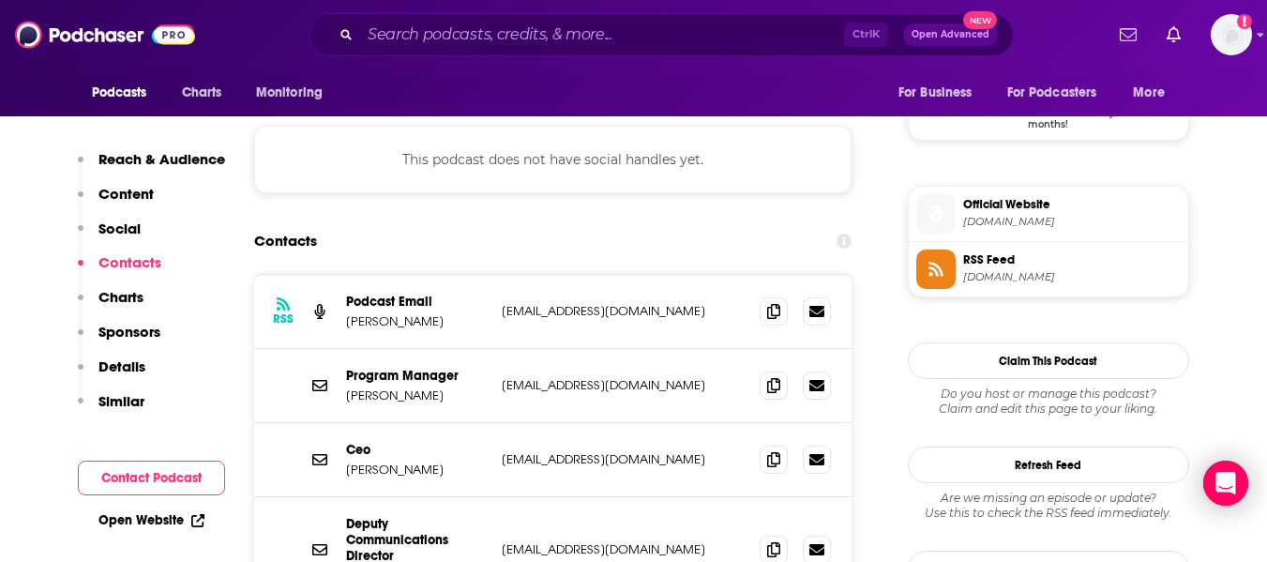
scroll to position [1588, 0]
click at [378, 314] on p "[PERSON_NAME]" at bounding box center [416, 322] width 141 height 16
click at [463, 224] on div "Contacts" at bounding box center [553, 242] width 598 height 36
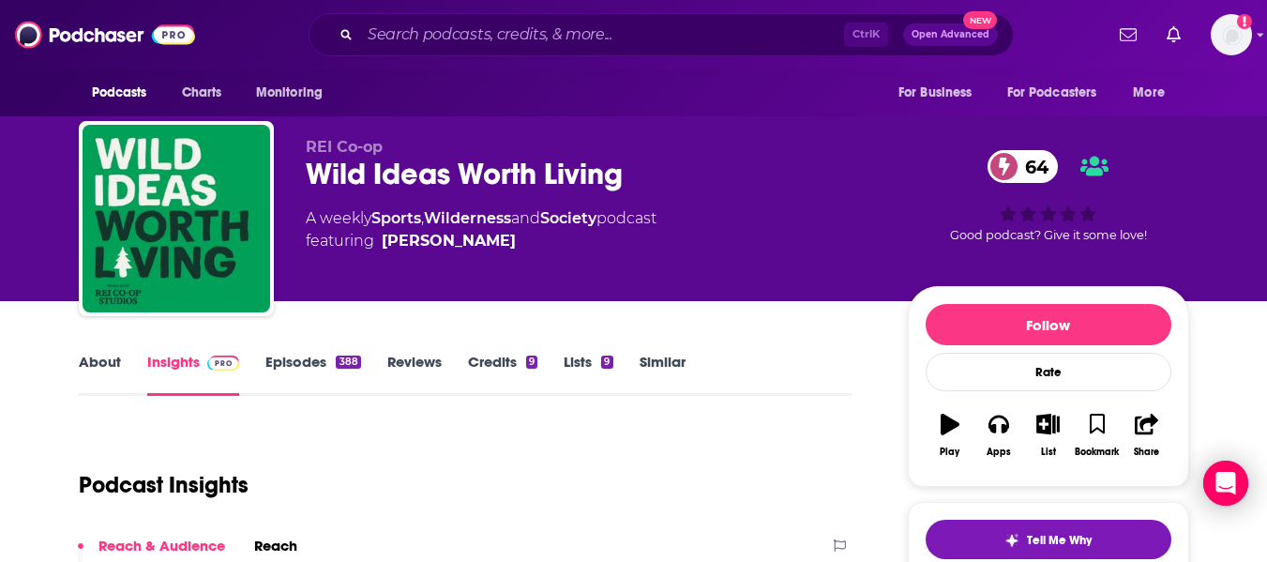
scroll to position [3, 0]
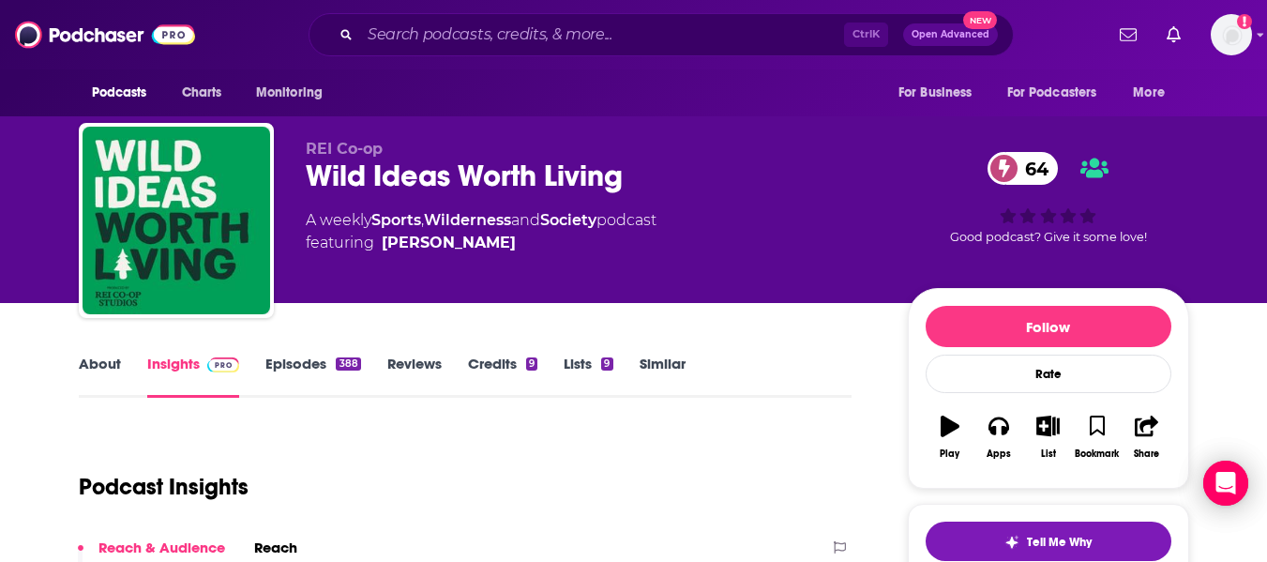
click at [85, 375] on link "About" at bounding box center [100, 376] width 42 height 43
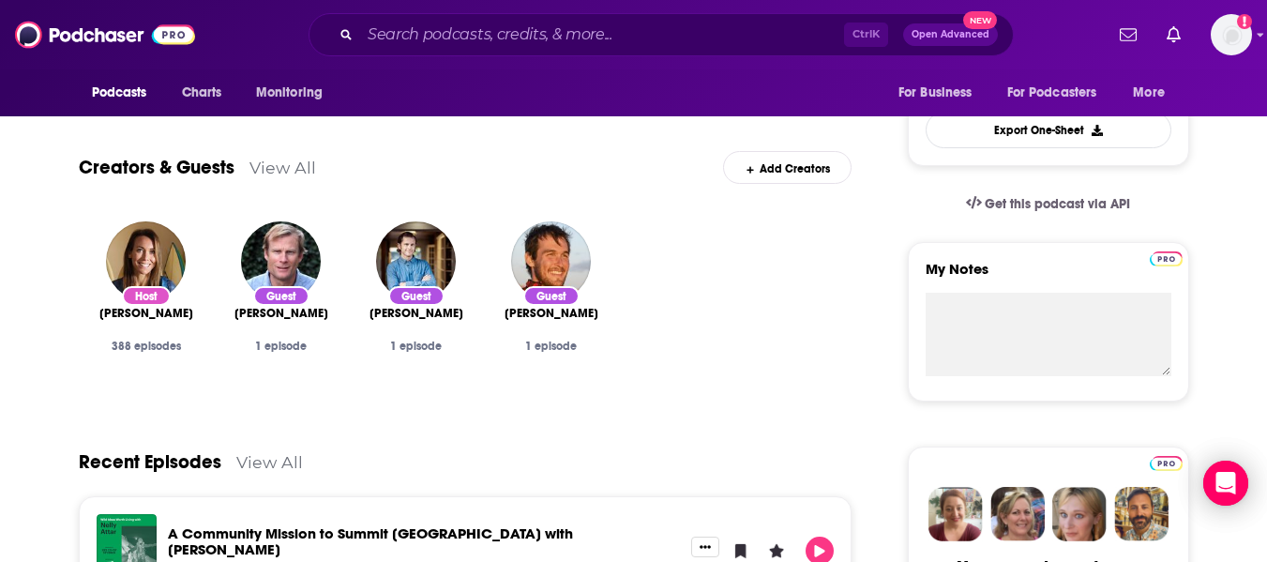
scroll to position [520, 0]
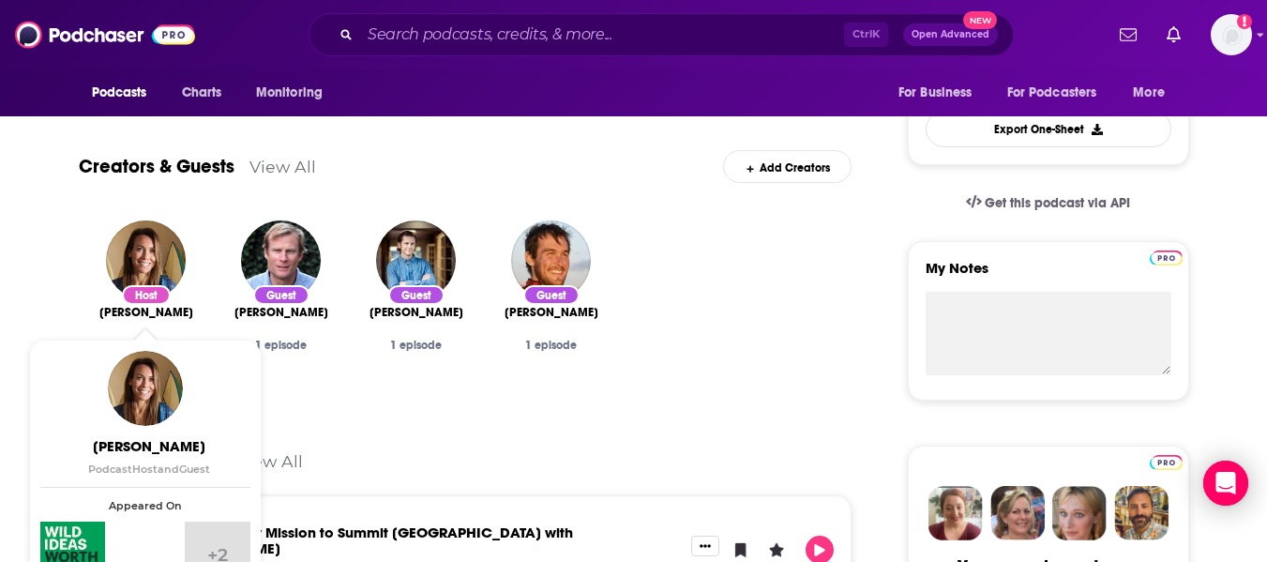
drag, startPoint x: 98, startPoint y: 320, endPoint x: 189, endPoint y: 316, distance: 92.0
click at [189, 316] on div "[PERSON_NAME]" at bounding box center [146, 312] width 105 height 15
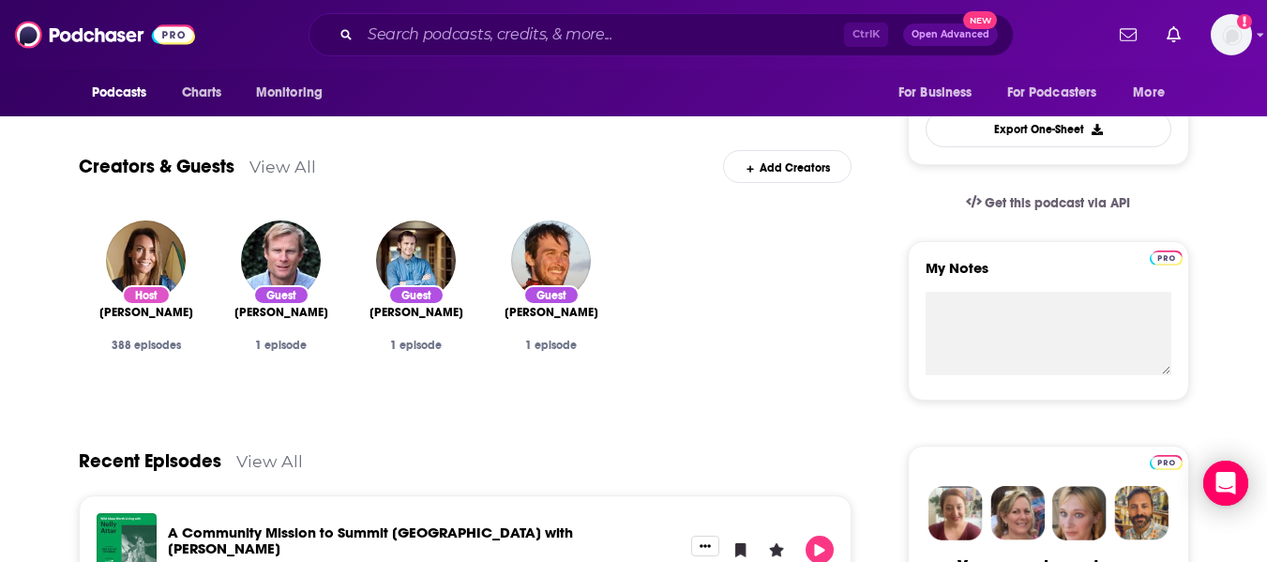
copy span "[PERSON_NAME]"
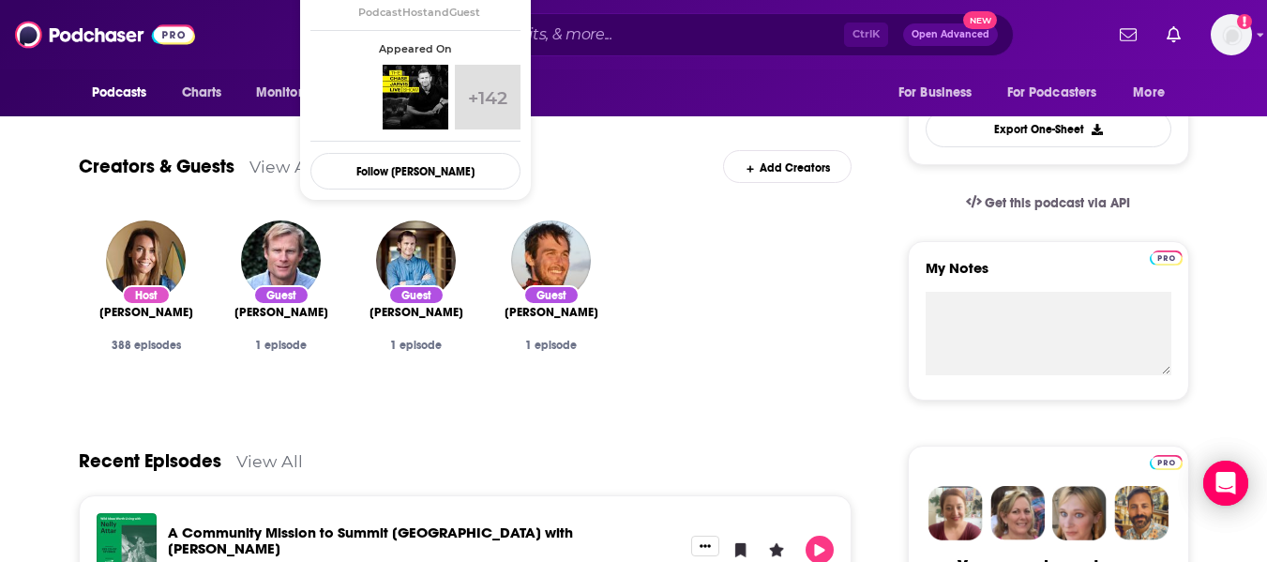
scroll to position [0, 0]
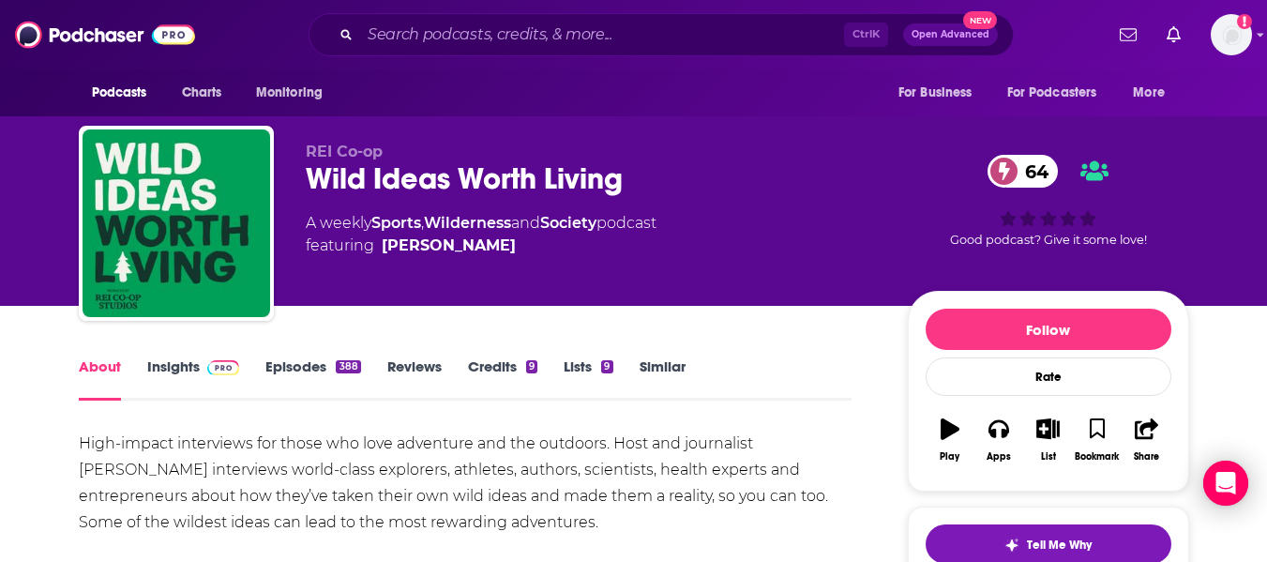
click at [166, 374] on link "Insights" at bounding box center [193, 378] width 93 height 43
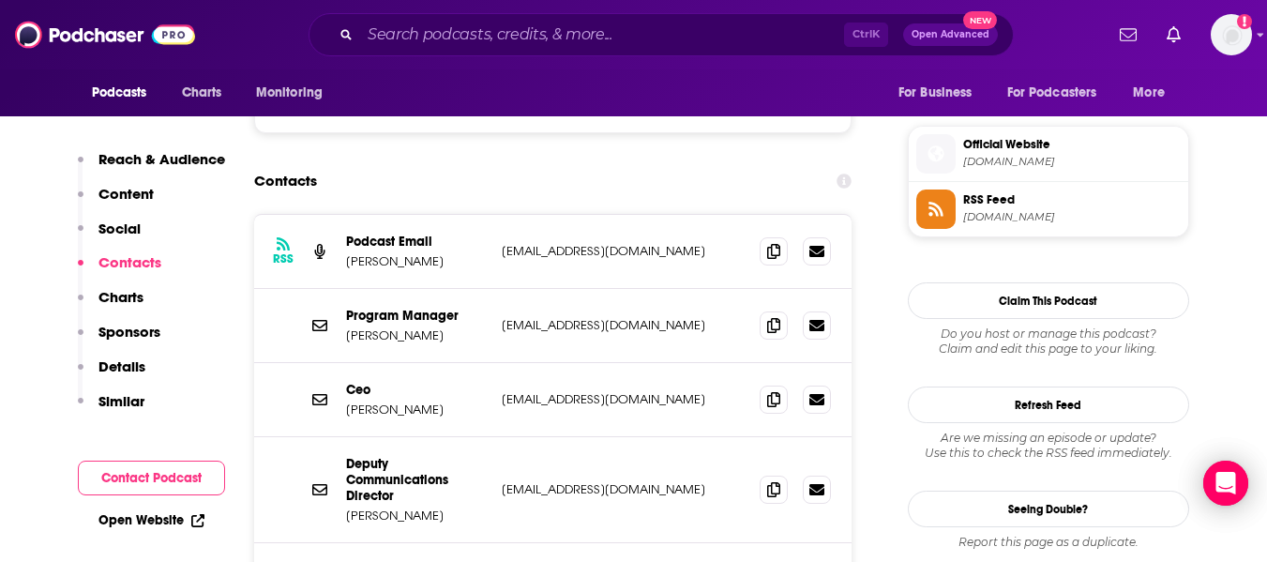
scroll to position [1648, 0]
click at [389, 254] on p "[PERSON_NAME]" at bounding box center [416, 262] width 141 height 16
copy p "[PERSON_NAME]"
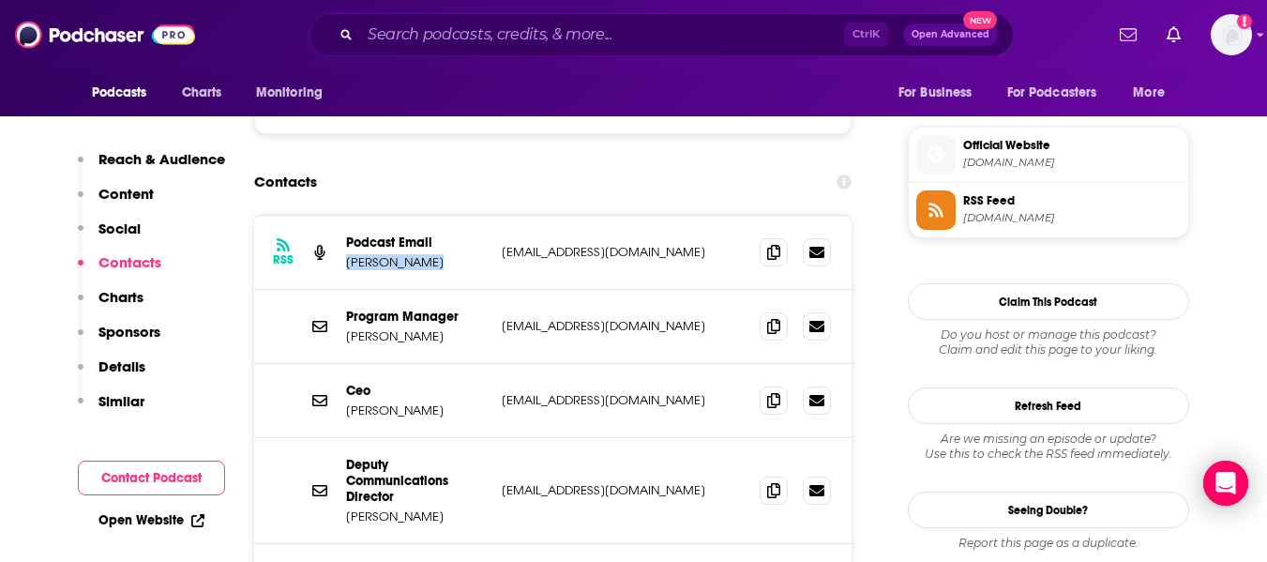
copy p "[PERSON_NAME]"
click at [685, 244] on icon at bounding box center [773, 251] width 13 height 15
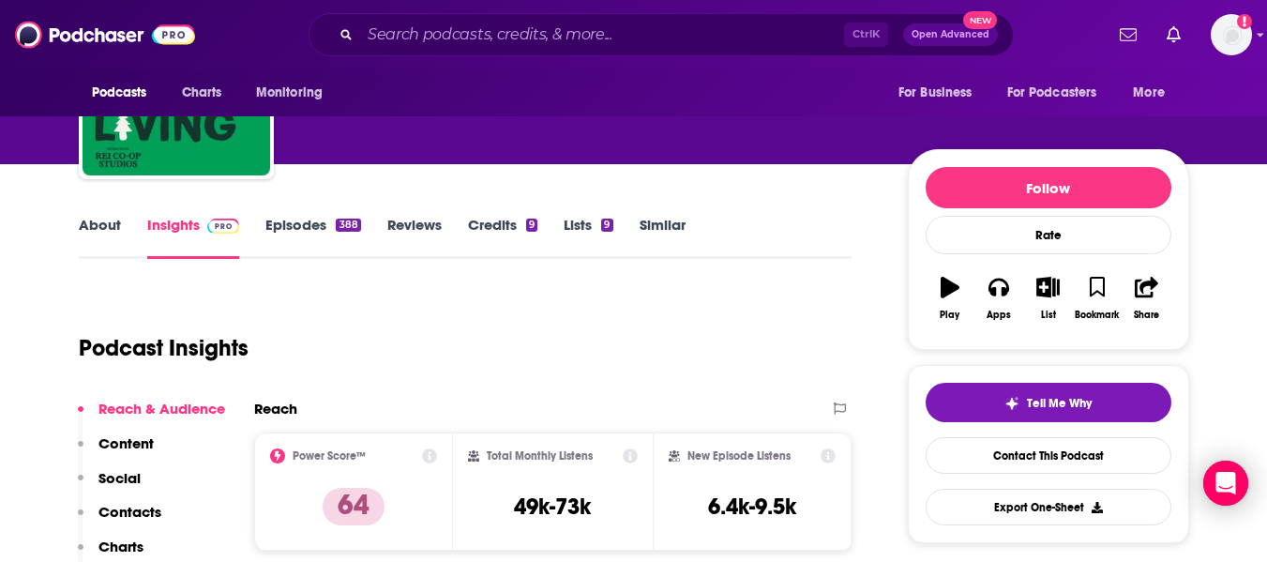
scroll to position [0, 0]
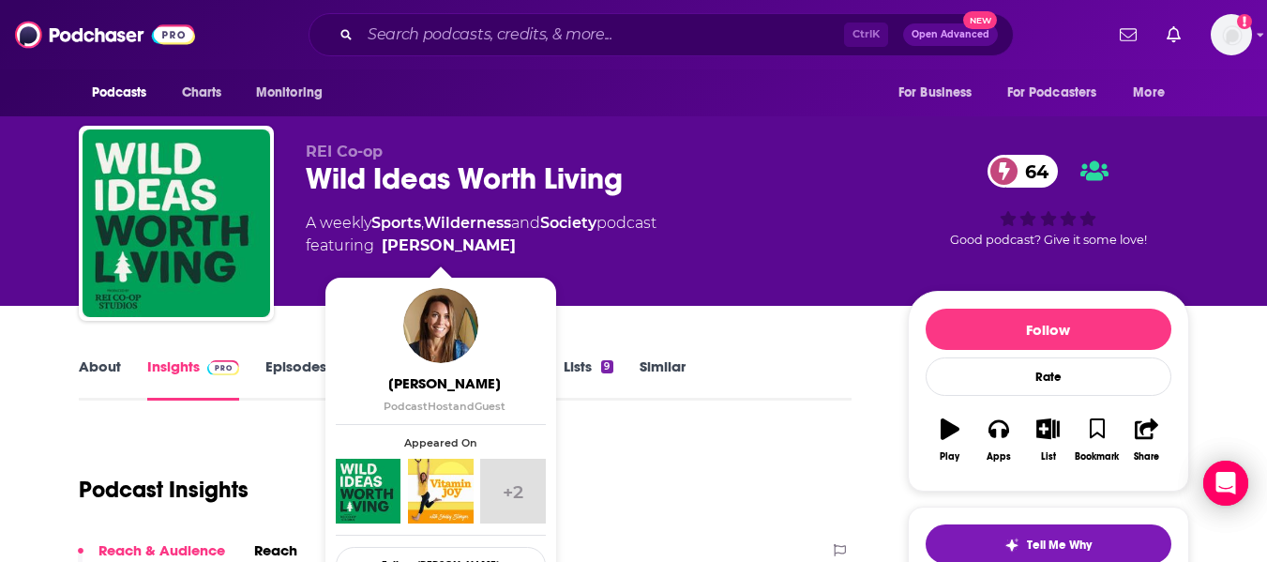
drag, startPoint x: 516, startPoint y: 250, endPoint x: 498, endPoint y: 242, distance: 19.7
click at [498, 242] on span "featuring [PERSON_NAME]" at bounding box center [481, 245] width 351 height 23
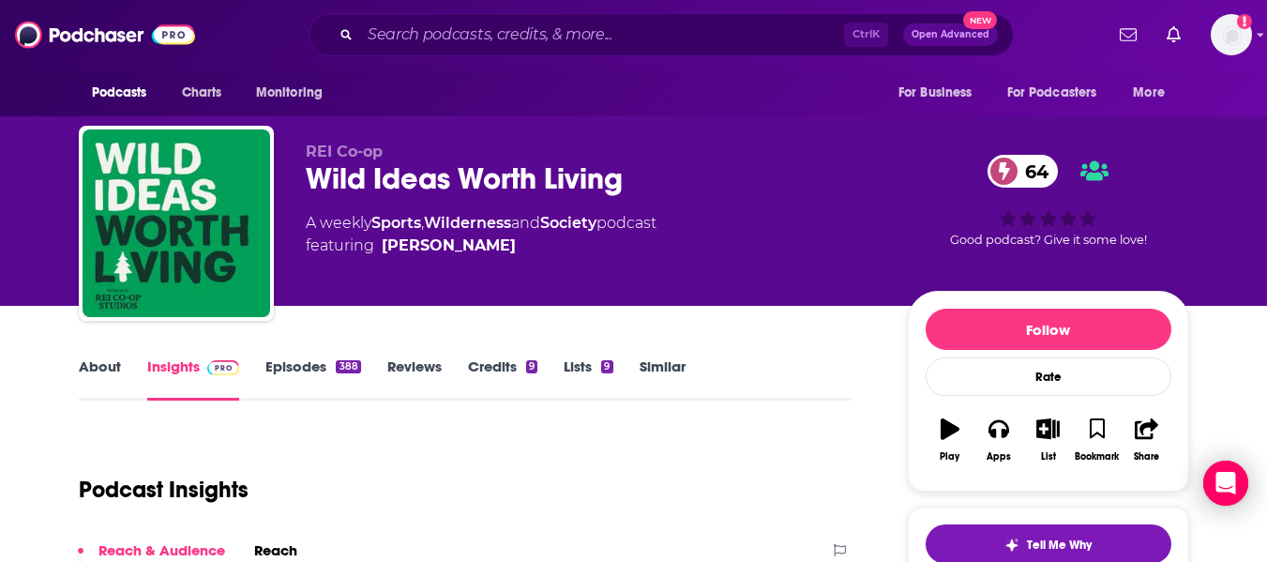
copy span "[PERSON_NAME]"
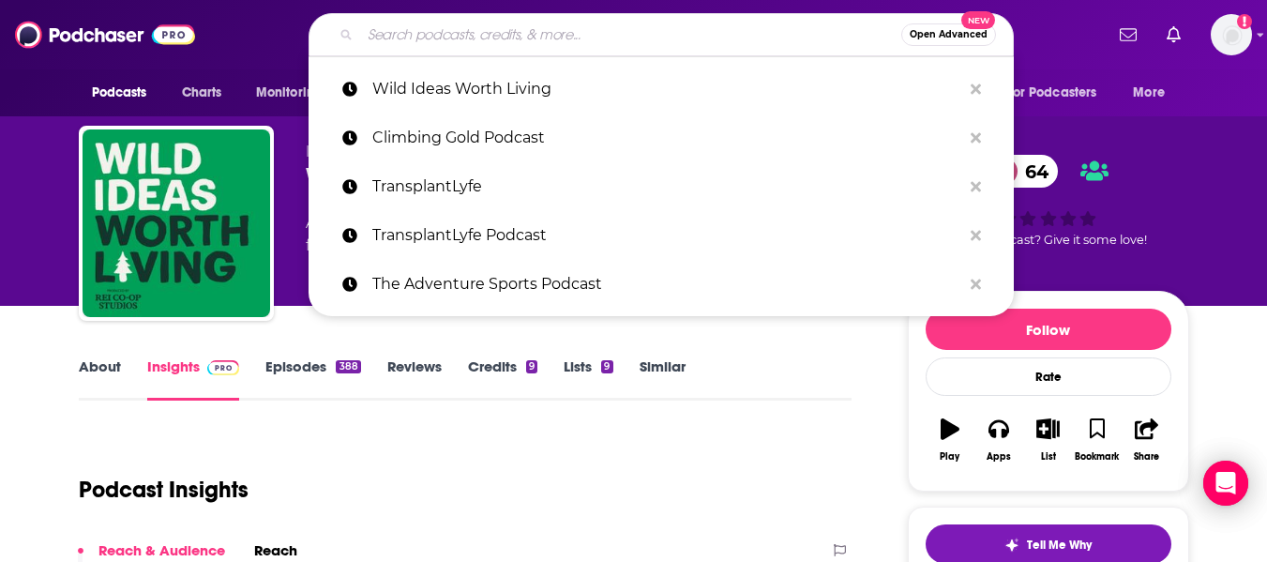
click at [444, 37] on input "Search podcasts, credits, & more..." at bounding box center [630, 35] width 541 height 30
paste input "ClimbSci Podcast"
type input "ClimbSci Podcast"
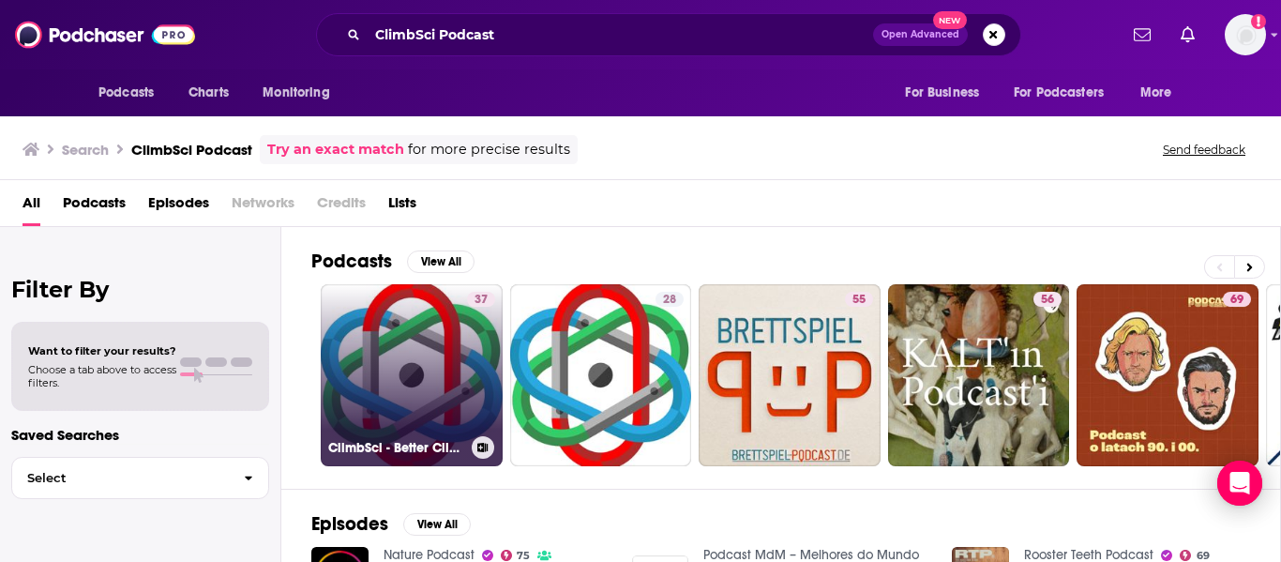
click at [415, 355] on link "37 ClimbSci - Better Climbing Through Science" at bounding box center [412, 375] width 182 height 182
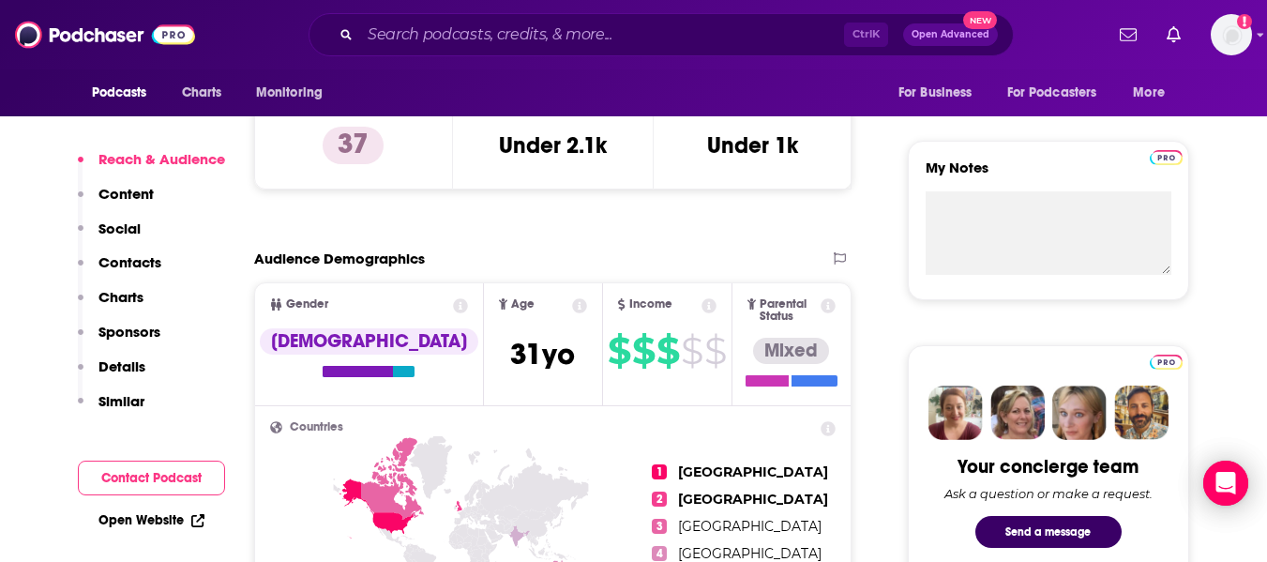
scroll to position [705, 0]
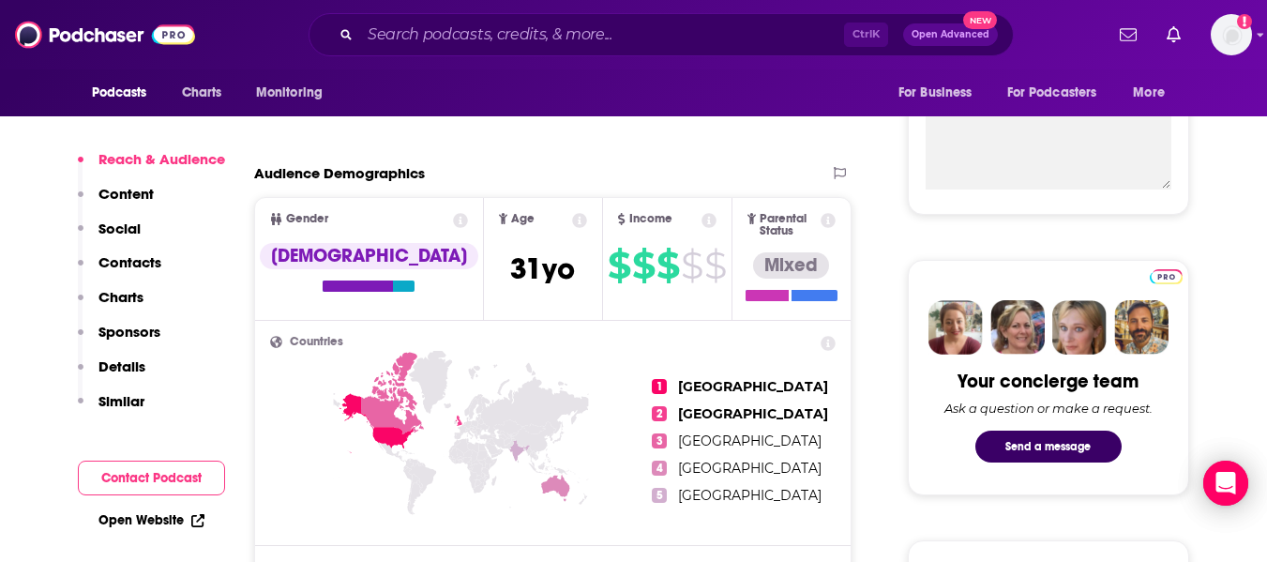
click at [138, 518] on link "Open Website" at bounding box center [151, 520] width 106 height 16
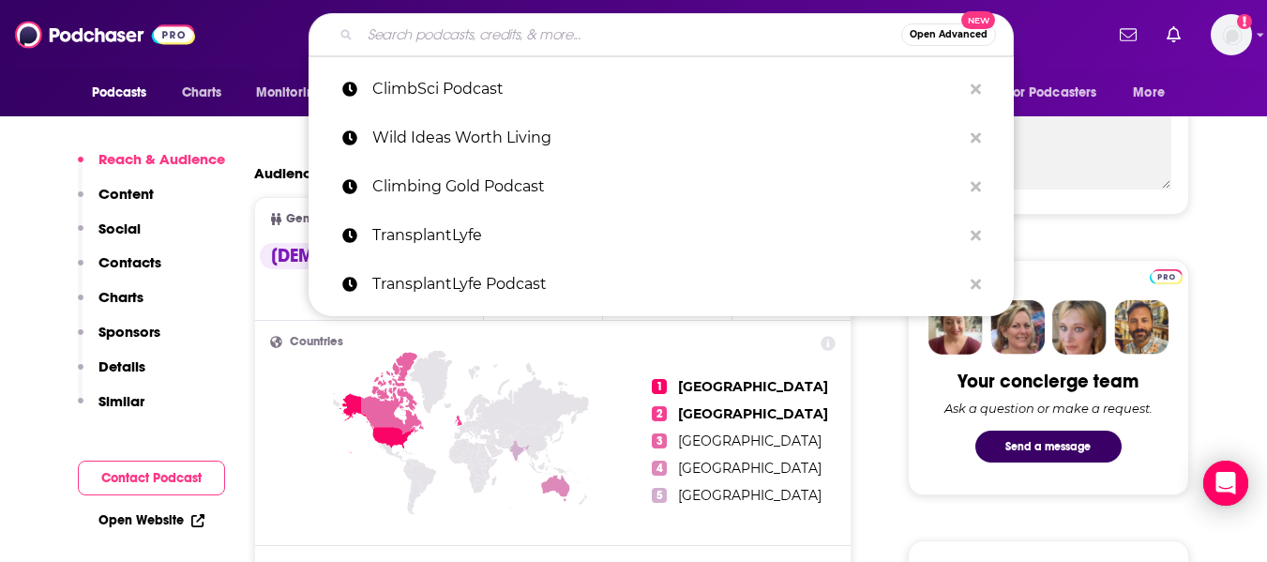
click at [431, 30] on input "Search podcasts, credits, & more..." at bounding box center [630, 35] width 541 height 30
paste input "Nonprofit Hub Radio"
type input "Nonprofit Hub Radio"
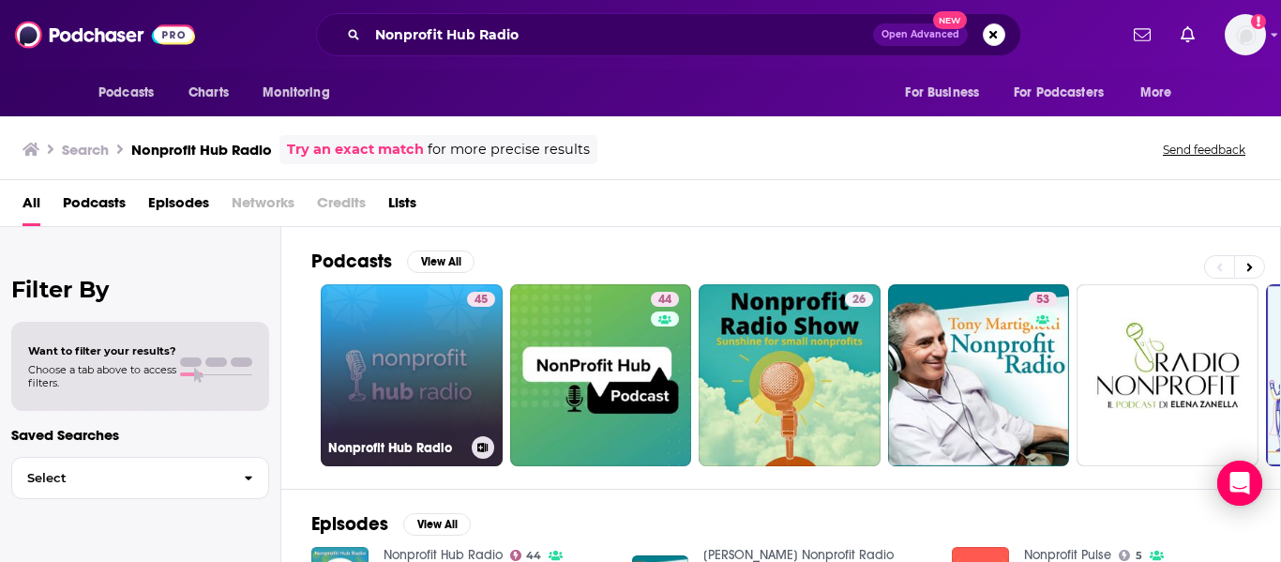
click at [416, 370] on link "45 Nonprofit Hub Radio" at bounding box center [412, 375] width 182 height 182
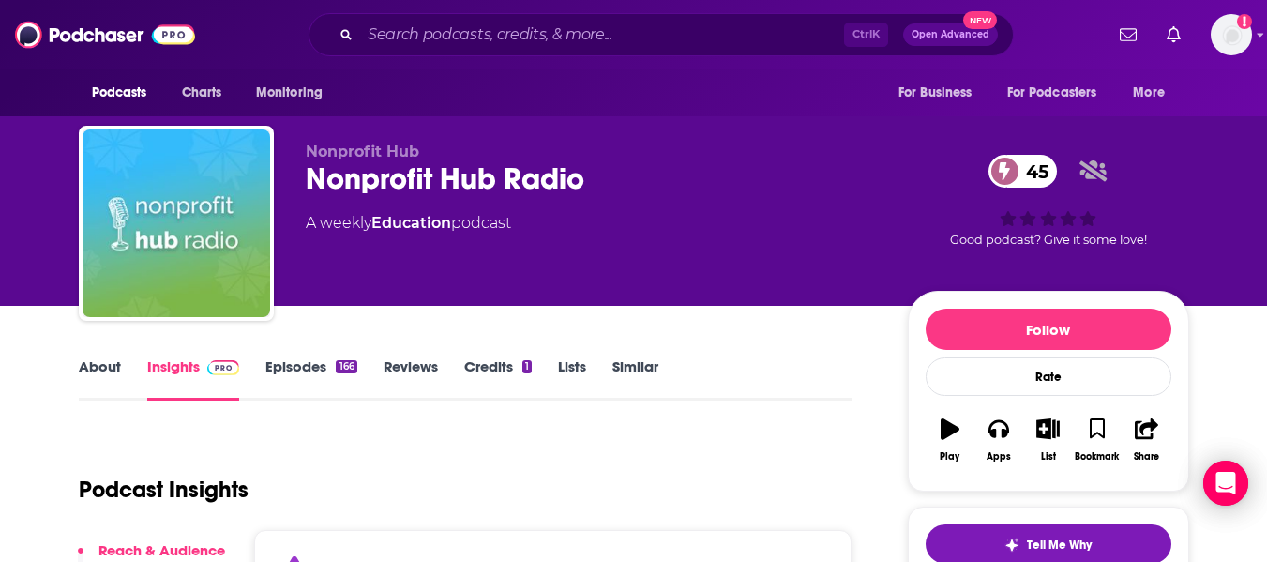
click at [94, 372] on link "About" at bounding box center [100, 378] width 42 height 43
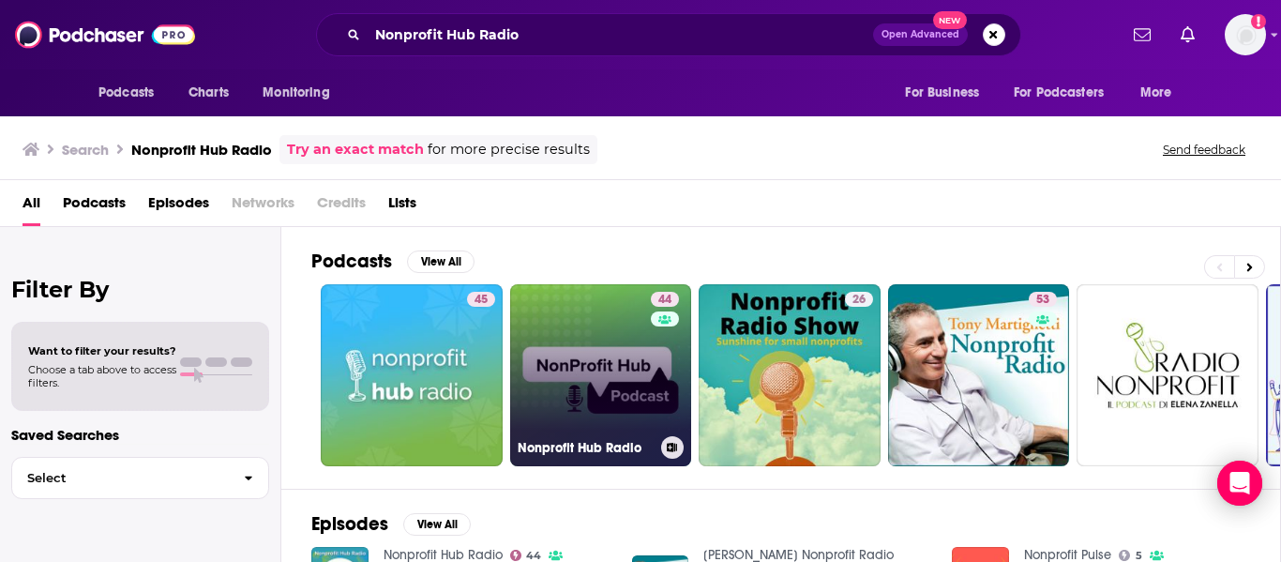
click at [565, 343] on link "44 Nonprofit Hub Radio" at bounding box center [601, 375] width 182 height 182
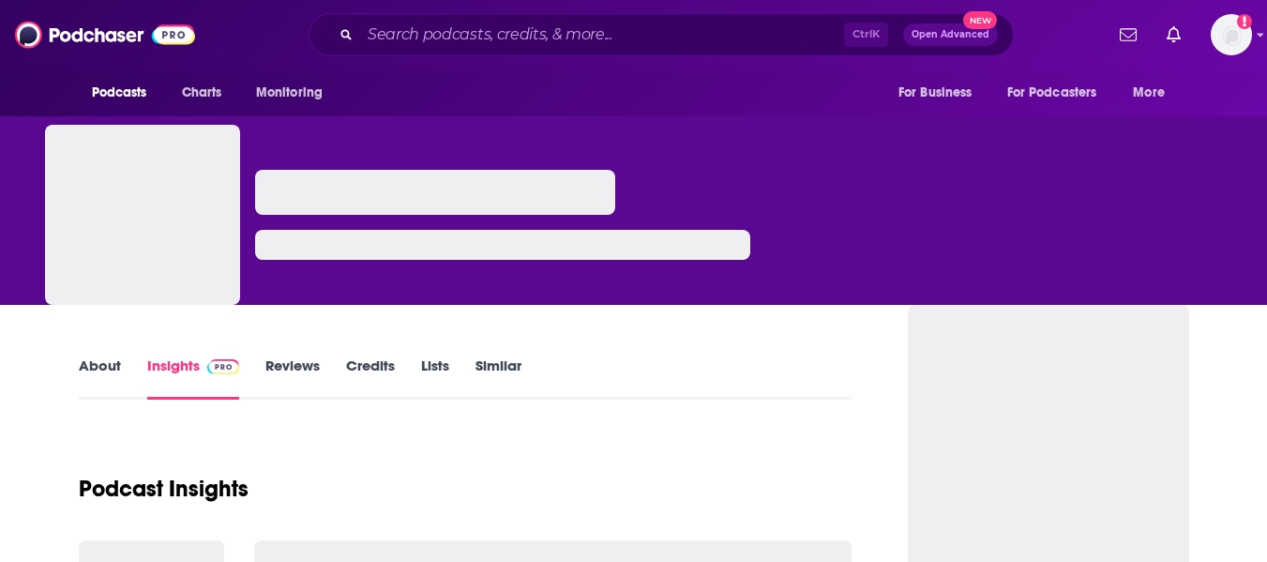
click at [104, 367] on link "About" at bounding box center [100, 377] width 42 height 43
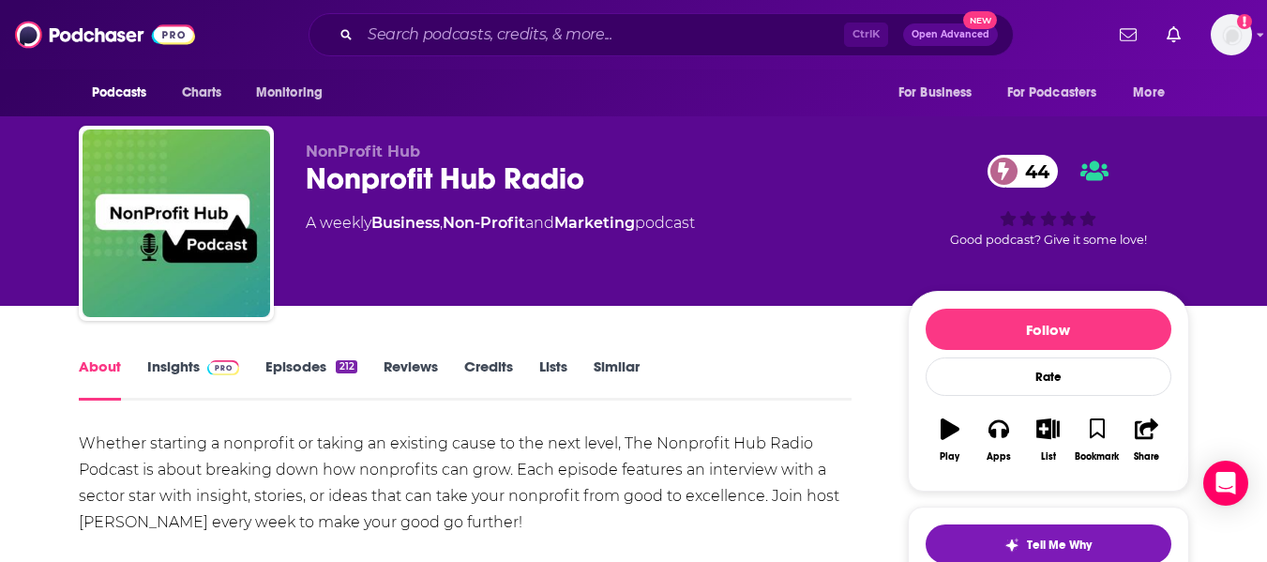
click at [181, 381] on link "Insights" at bounding box center [193, 378] width 93 height 43
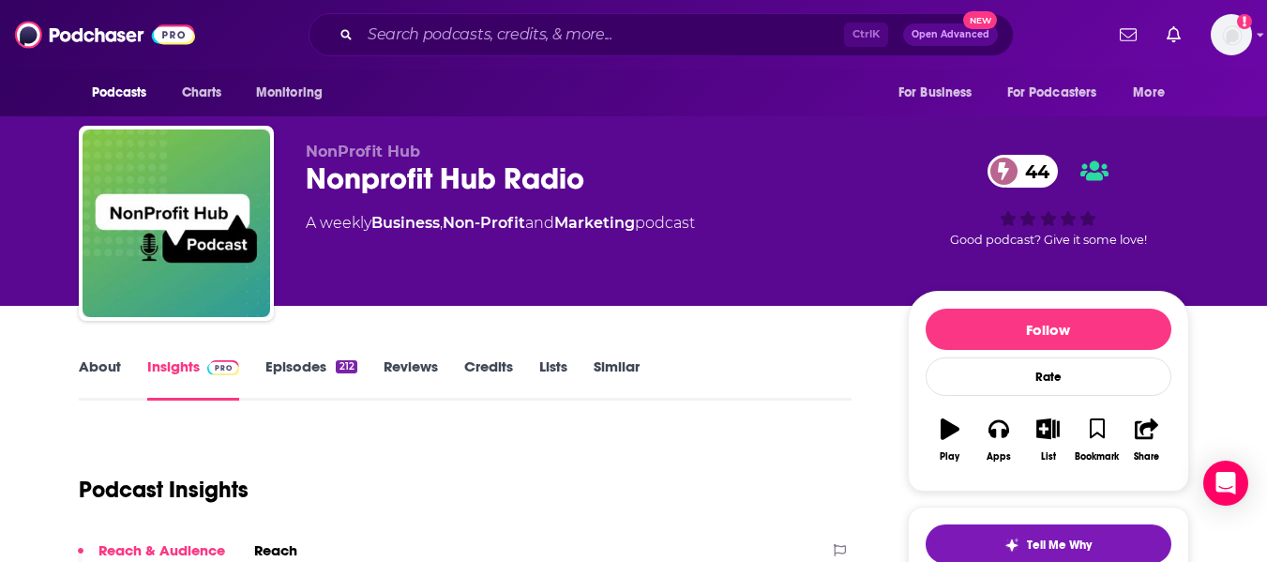
click at [98, 370] on link "About" at bounding box center [100, 378] width 42 height 43
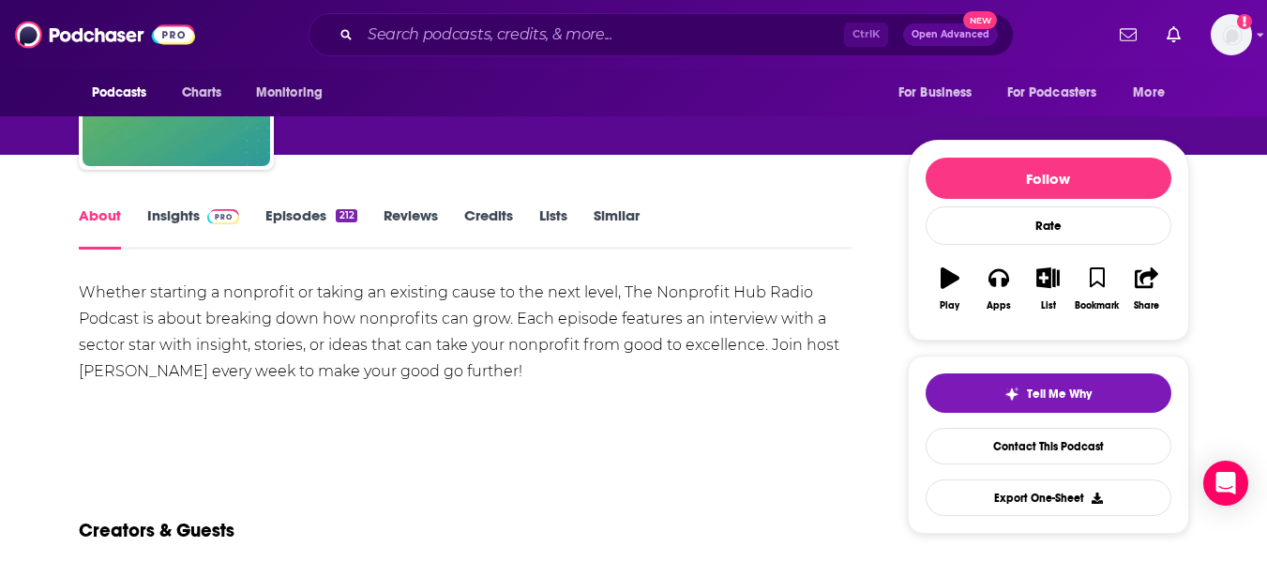
scroll to position [152, 0]
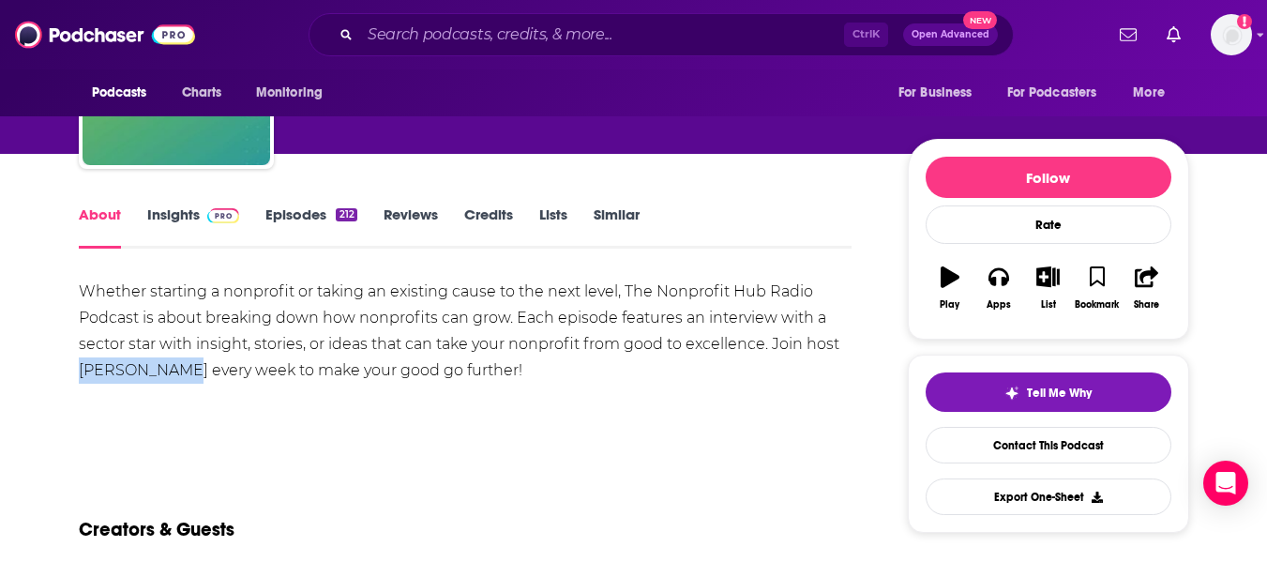
drag, startPoint x: 81, startPoint y: 368, endPoint x: 187, endPoint y: 375, distance: 106.3
click at [187, 375] on div "Whether starting a nonprofit or taking an existing cause to the next level, The…" at bounding box center [466, 331] width 774 height 105
copy div "Meghan Speer"
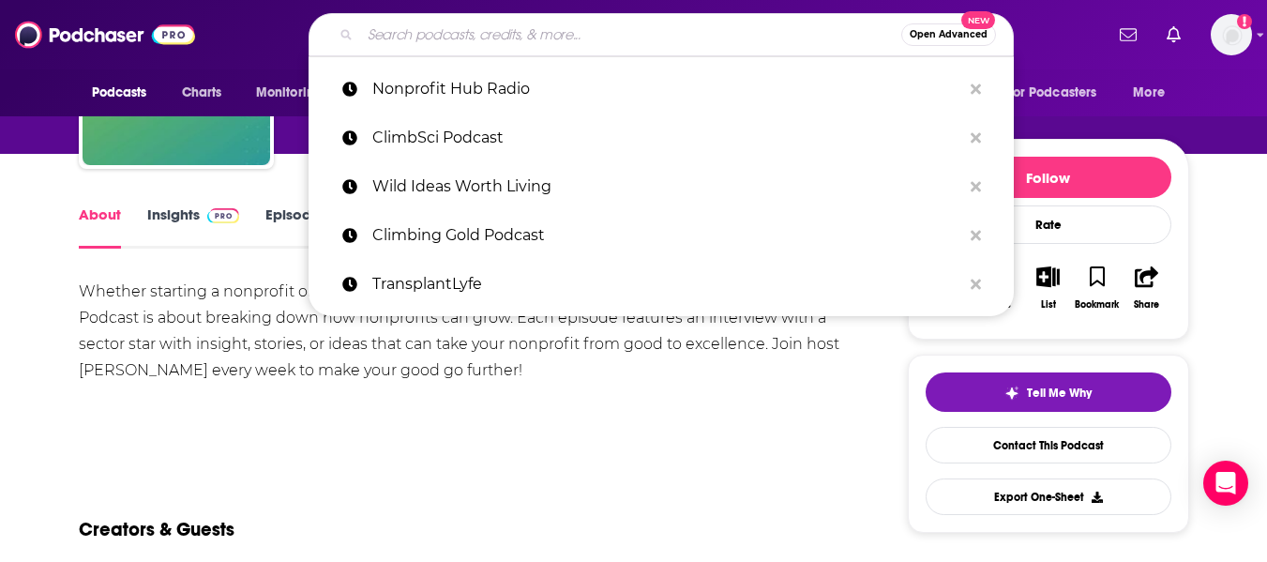
click at [415, 34] on input "Search podcasts, credits, & more..." at bounding box center [630, 35] width 541 height 30
paste input "Relentless Health Value Podcast"
type input "Relentless Health Value Podcast"
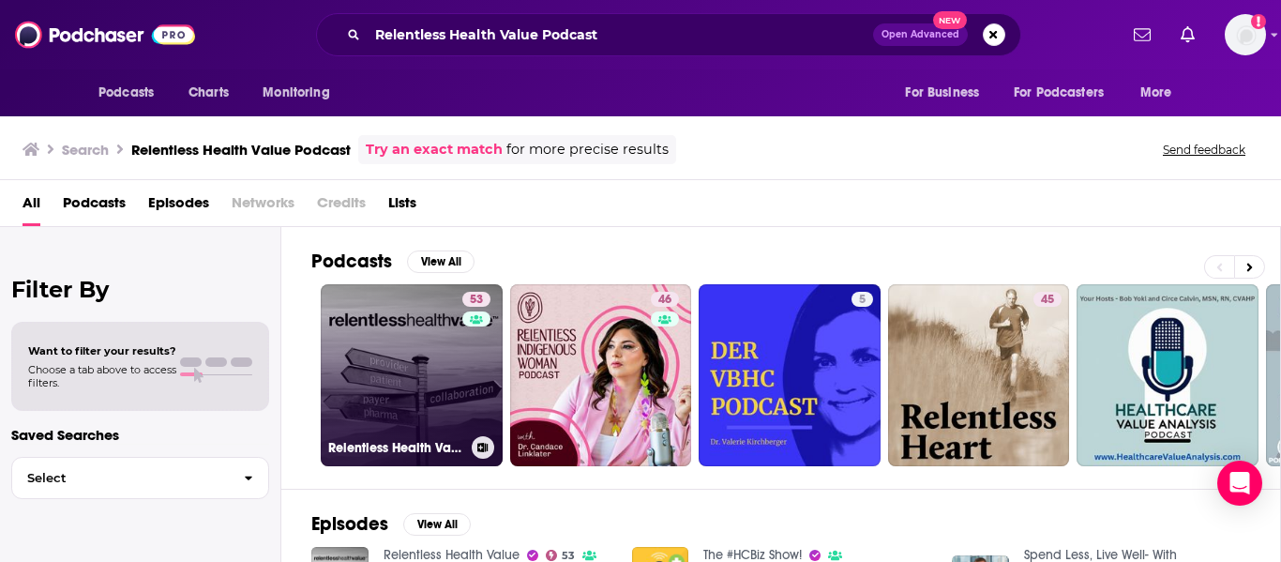
click at [386, 409] on link "53 Relentless Health Value" at bounding box center [412, 375] width 182 height 182
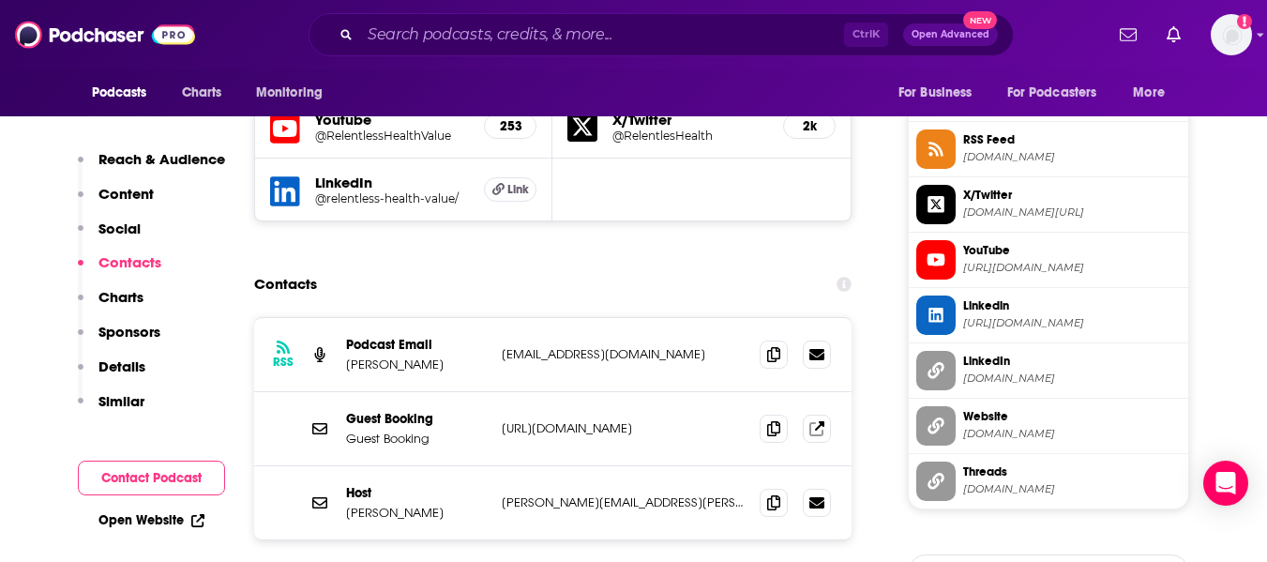
scroll to position [1699, 0]
click at [817, 419] on icon at bounding box center [816, 426] width 15 height 15
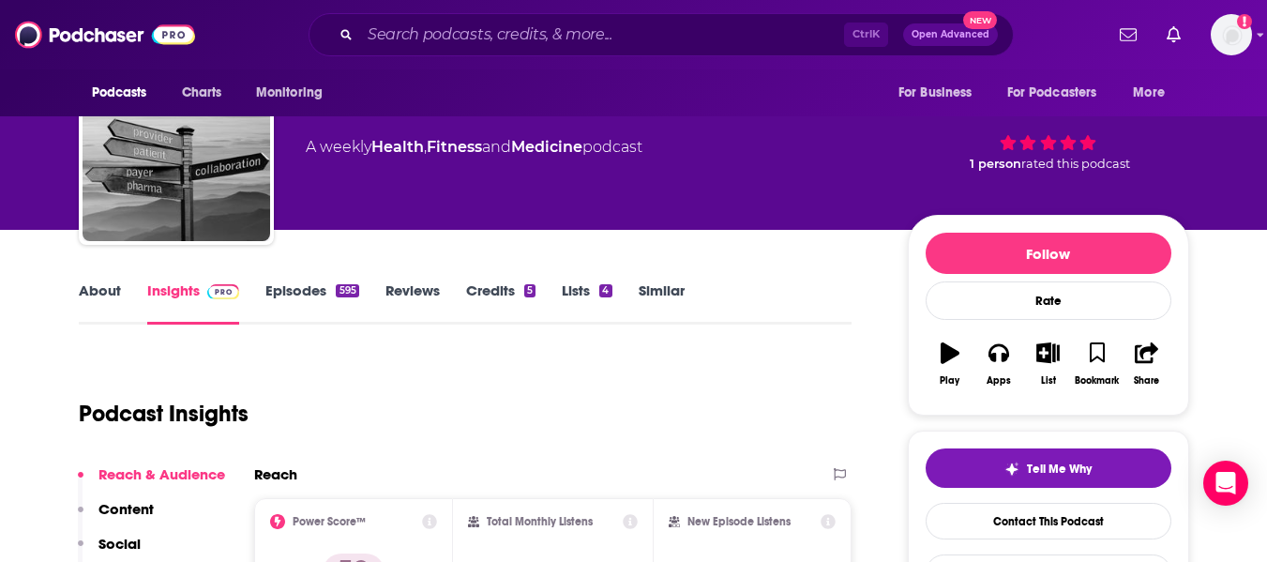
scroll to position [0, 0]
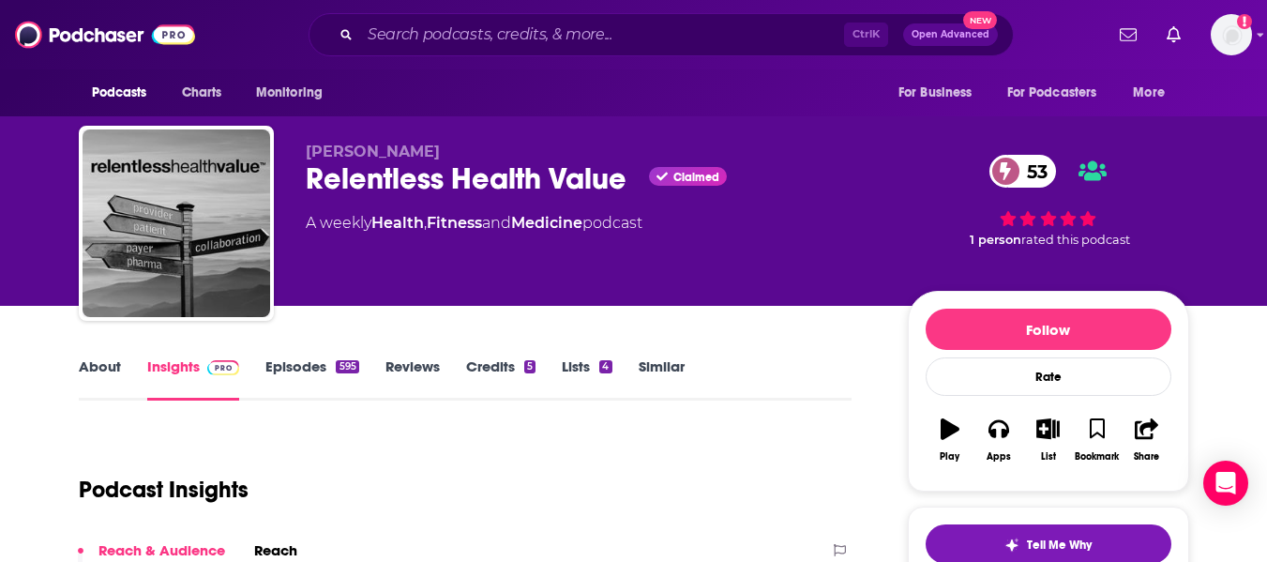
drag, startPoint x: 303, startPoint y: 150, endPoint x: 419, endPoint y: 152, distance: 116.3
click at [419, 152] on div "Stacey Richter Relentless Health Value Claimed 53 A weekly Health , Fitness and…" at bounding box center [634, 227] width 1111 height 203
copy span "Stacey Richter"
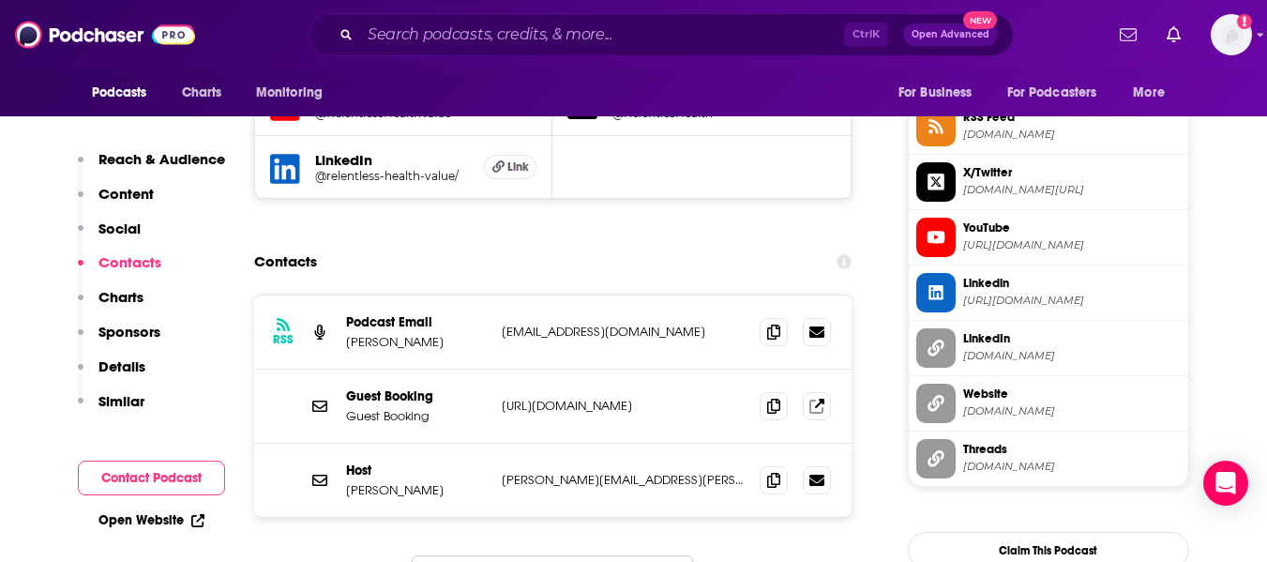
scroll to position [1695, 0]
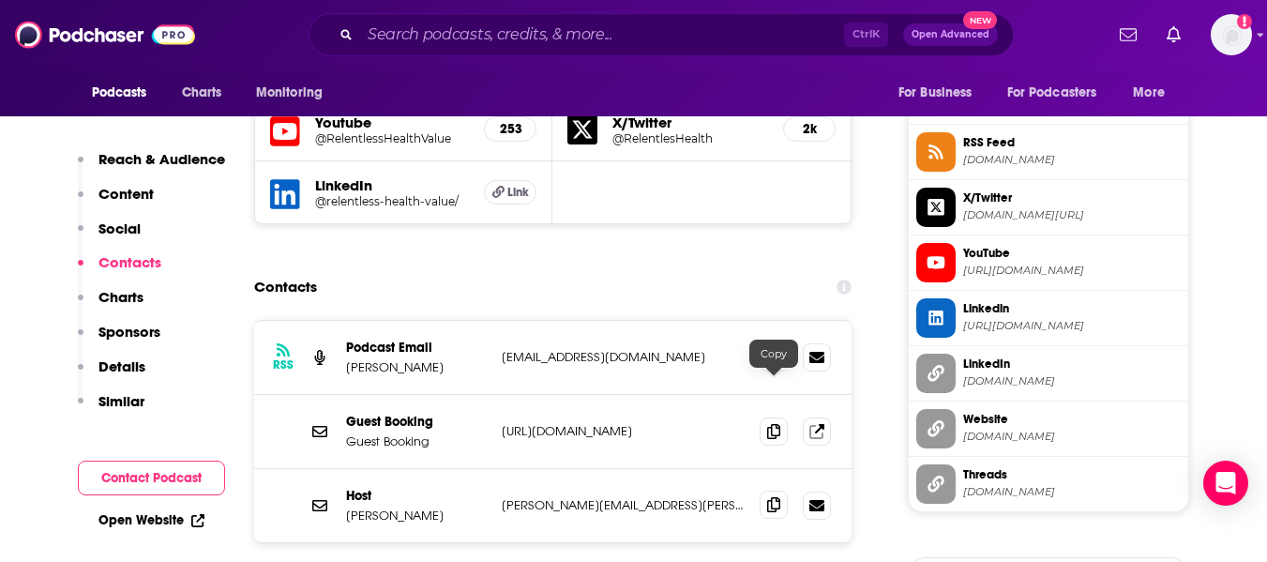
click at [770, 497] on icon at bounding box center [773, 504] width 13 height 15
